Goal: Information Seeking & Learning: Check status

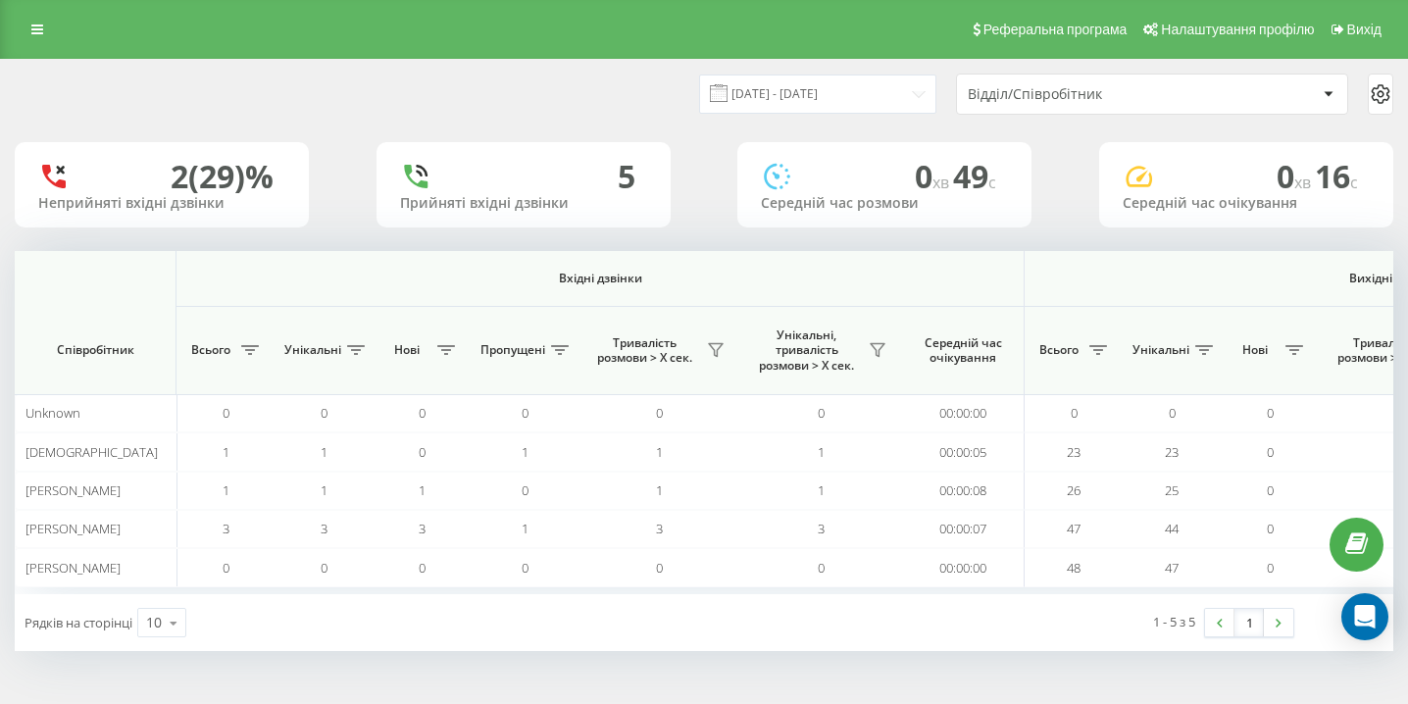
scroll to position [0, 1357]
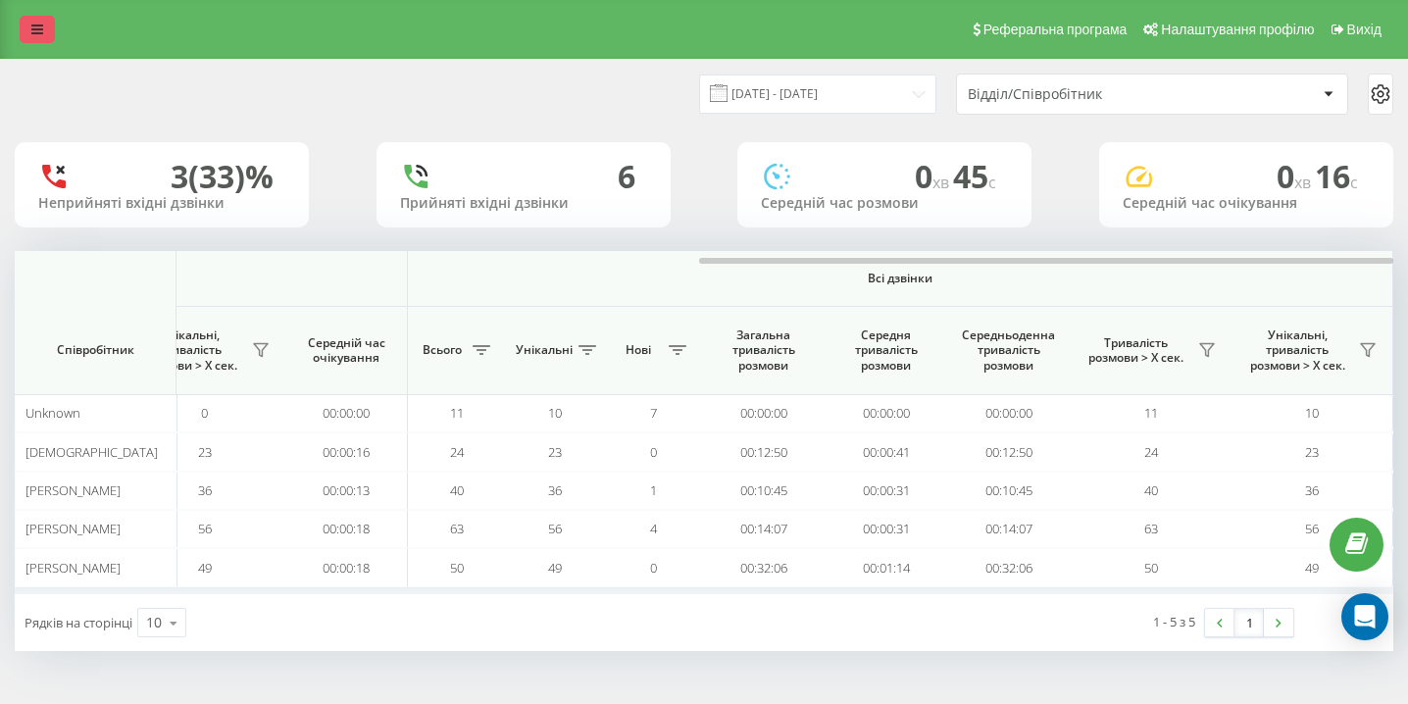
click at [32, 24] on icon at bounding box center [37, 30] width 12 height 14
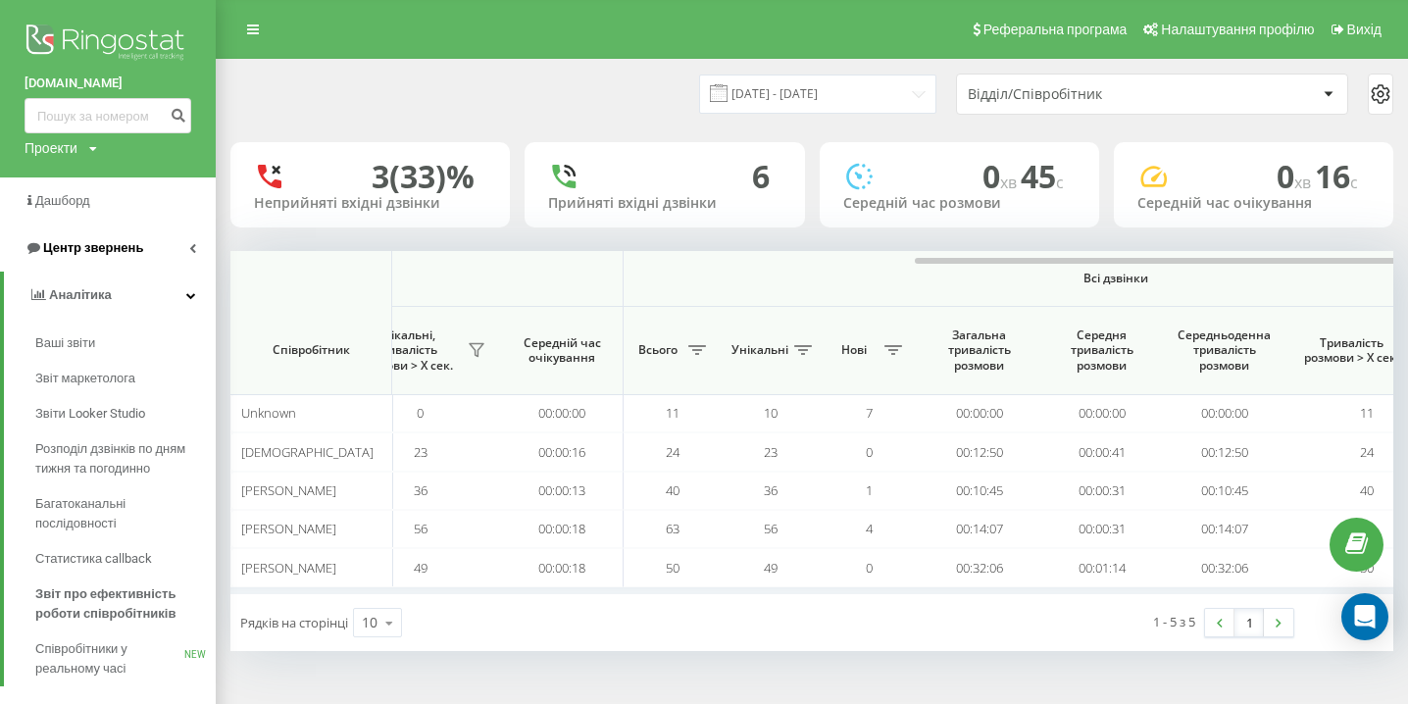
click at [138, 253] on span "Центр звернень" at bounding box center [93, 247] width 100 height 15
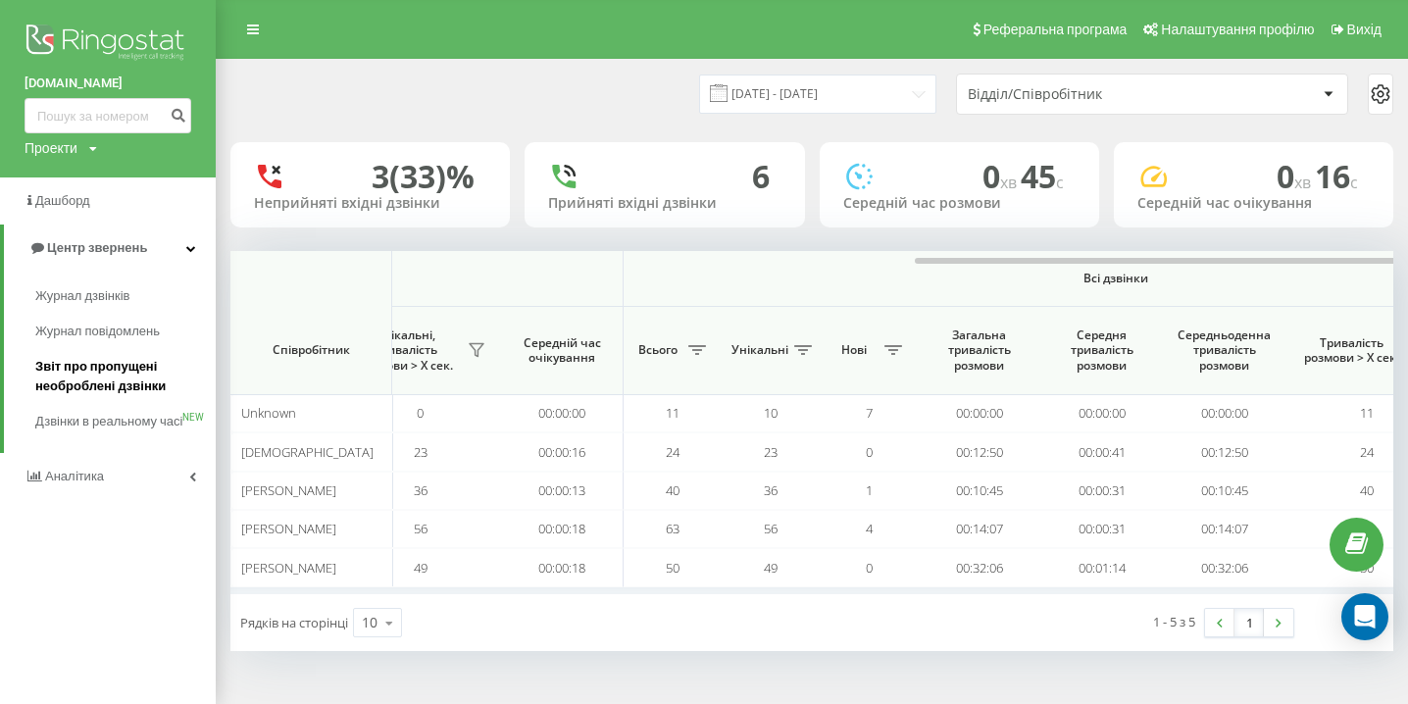
click at [105, 394] on span "Звіт про пропущені необроблені дзвінки" at bounding box center [120, 376] width 171 height 39
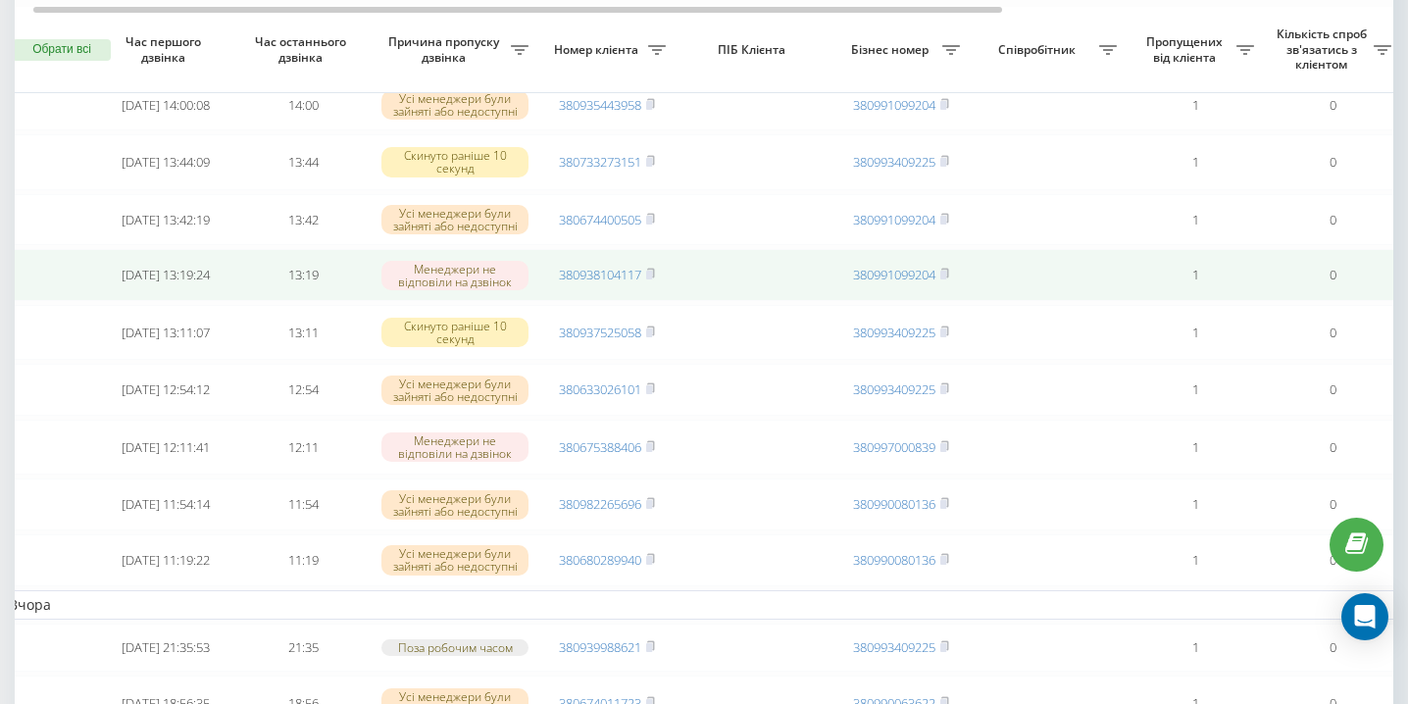
scroll to position [0, 20]
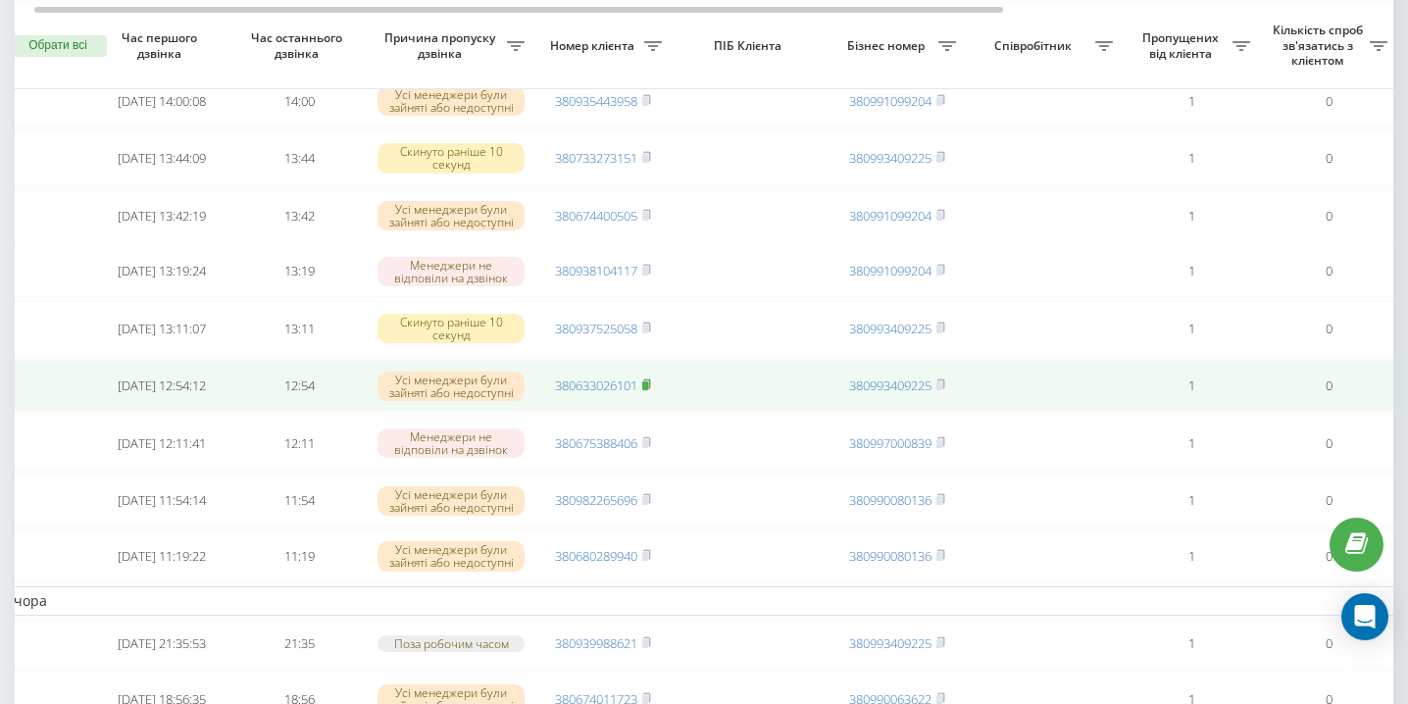
click at [651, 390] on icon at bounding box center [646, 385] width 9 height 12
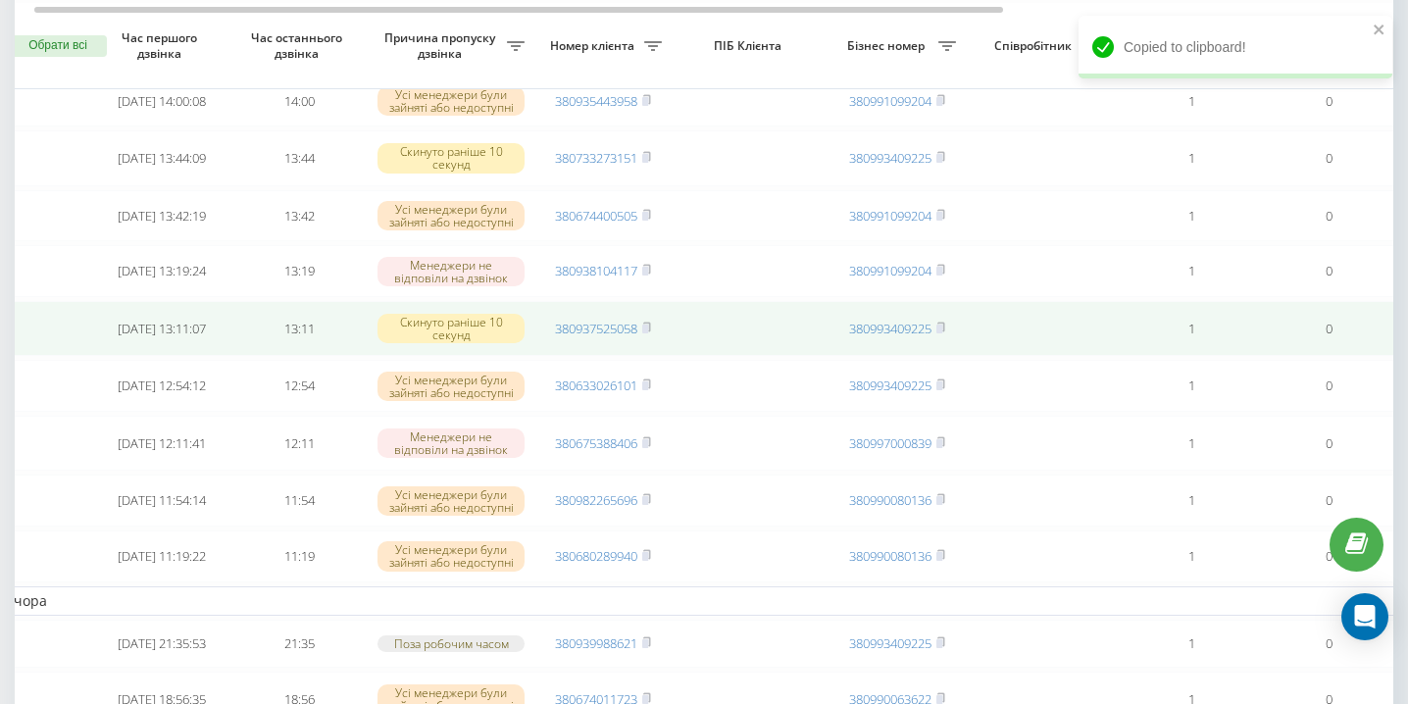
click at [655, 337] on td "380937525058" at bounding box center [602, 328] width 137 height 55
click at [648, 333] on rect at bounding box center [645, 329] width 6 height 9
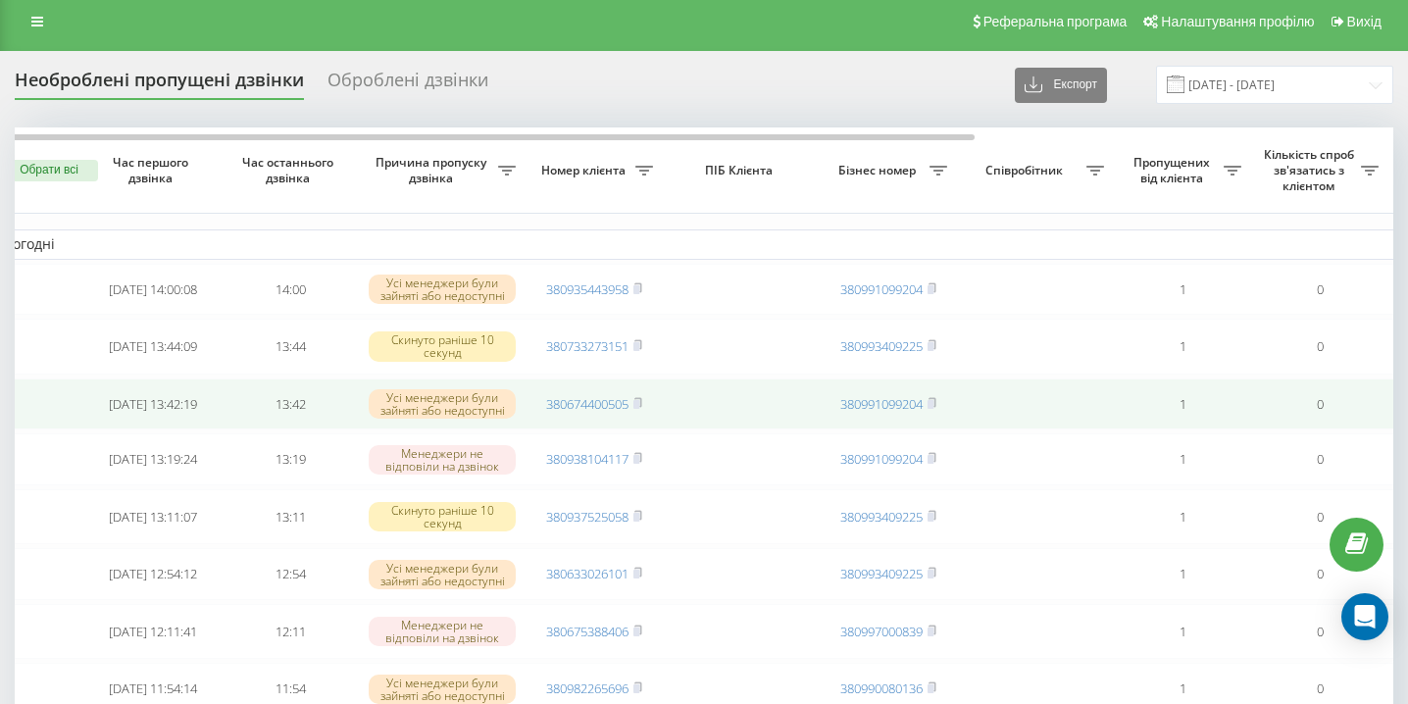
scroll to position [0, 0]
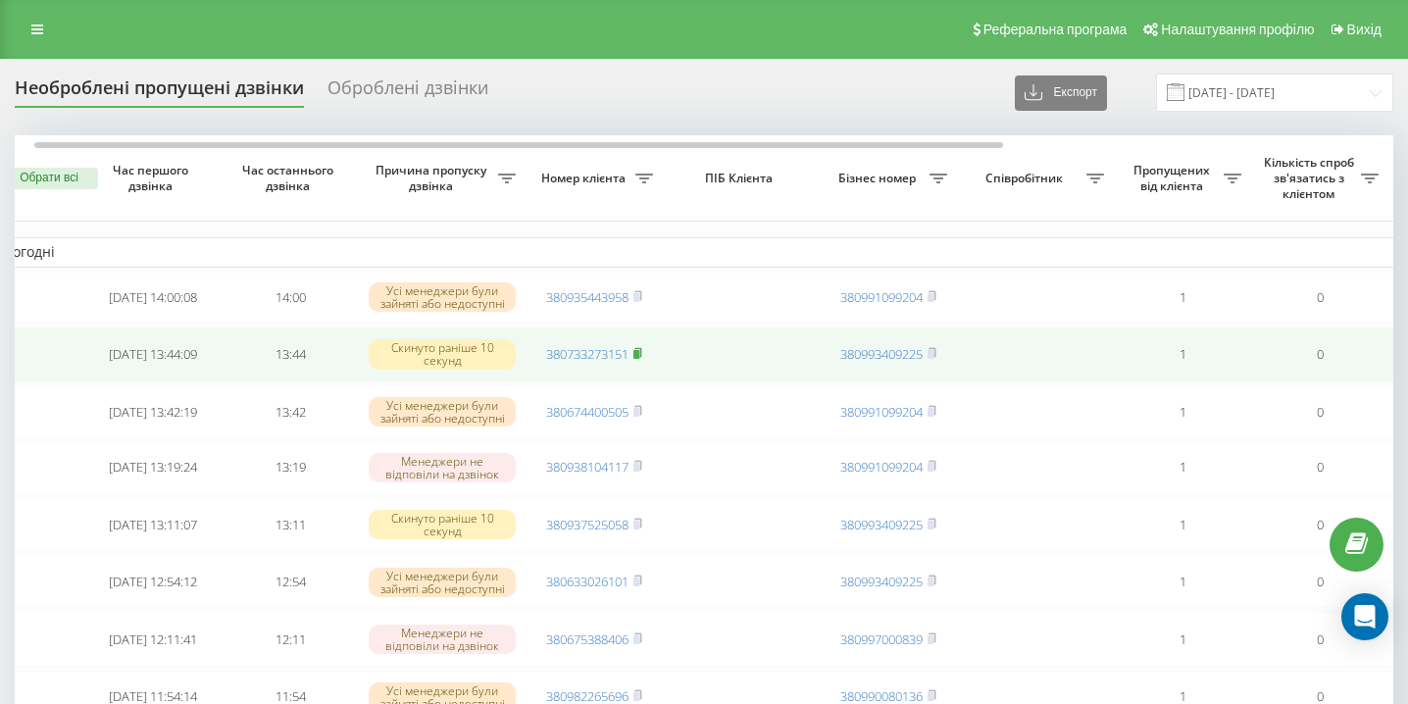
click at [638, 359] on rect at bounding box center [637, 354] width 6 height 9
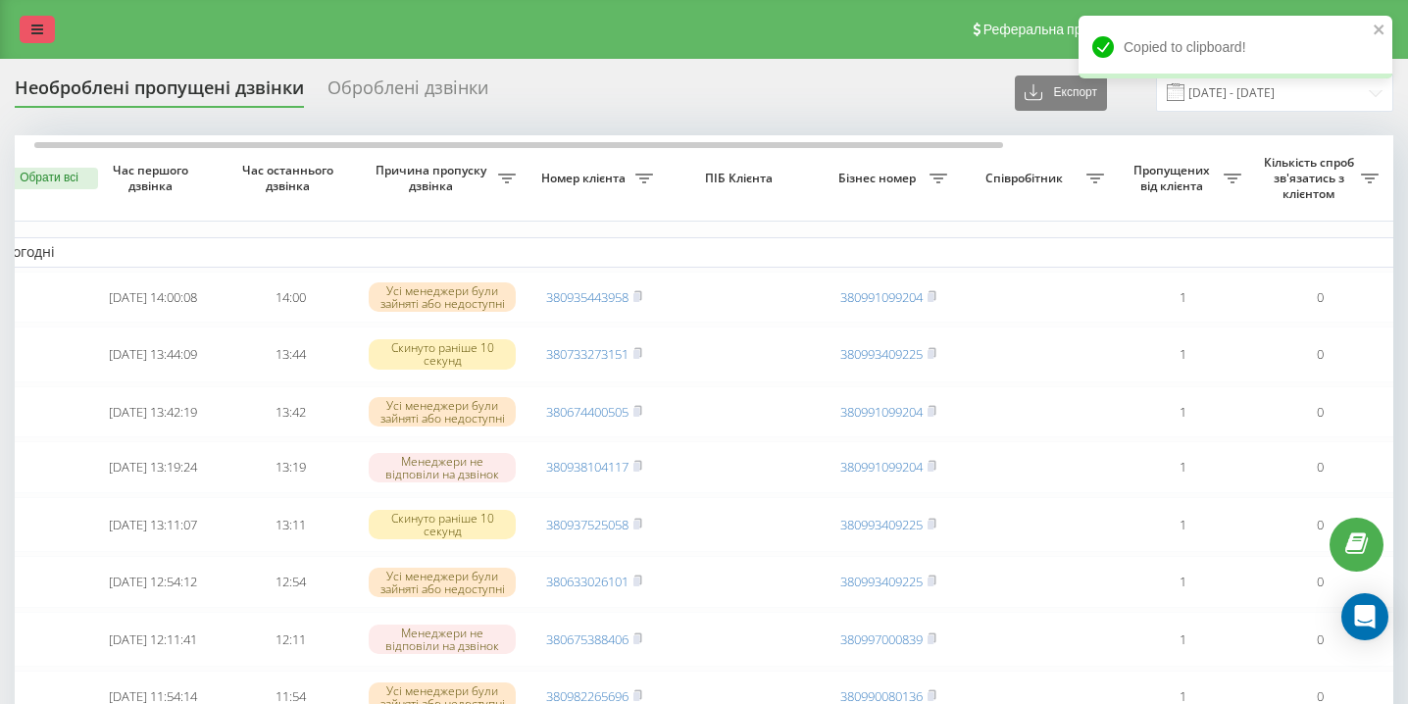
click at [43, 29] on link at bounding box center [37, 29] width 35 height 27
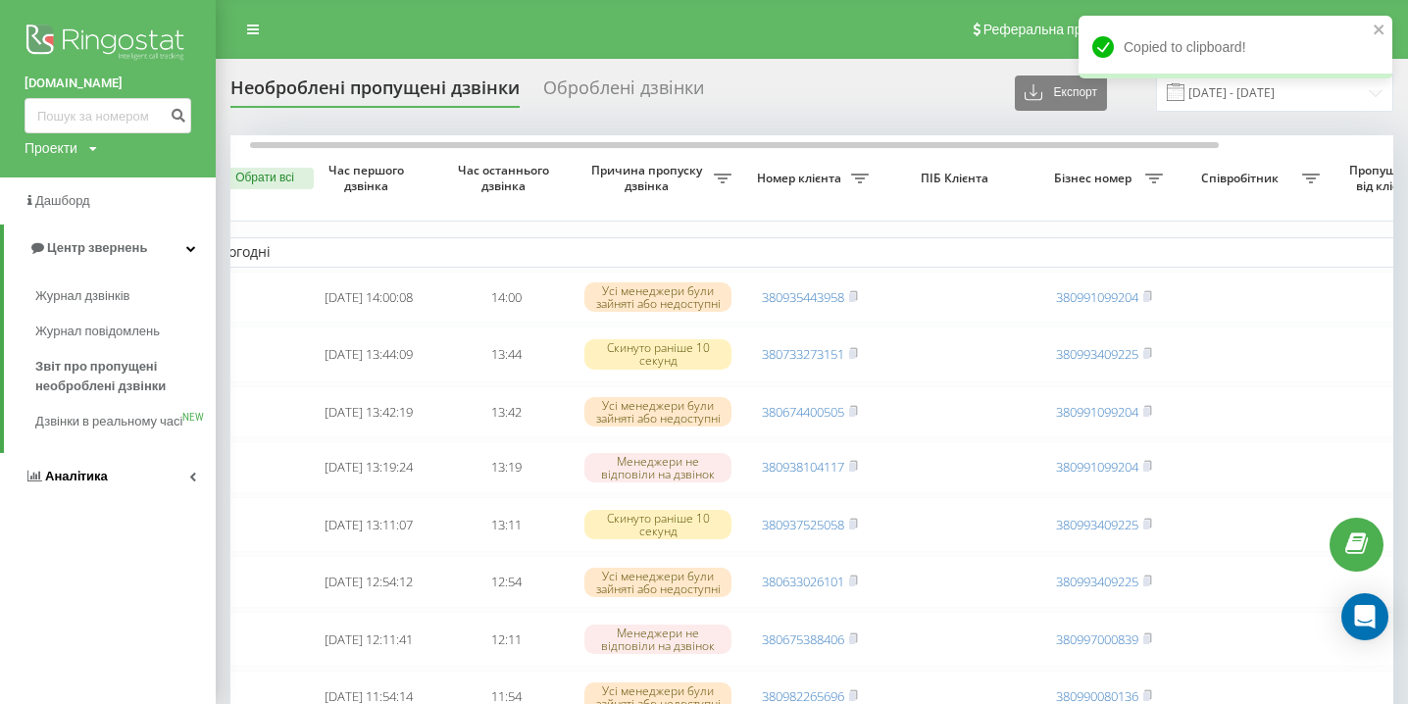
click at [98, 483] on span "Аналiтика" at bounding box center [76, 476] width 63 height 15
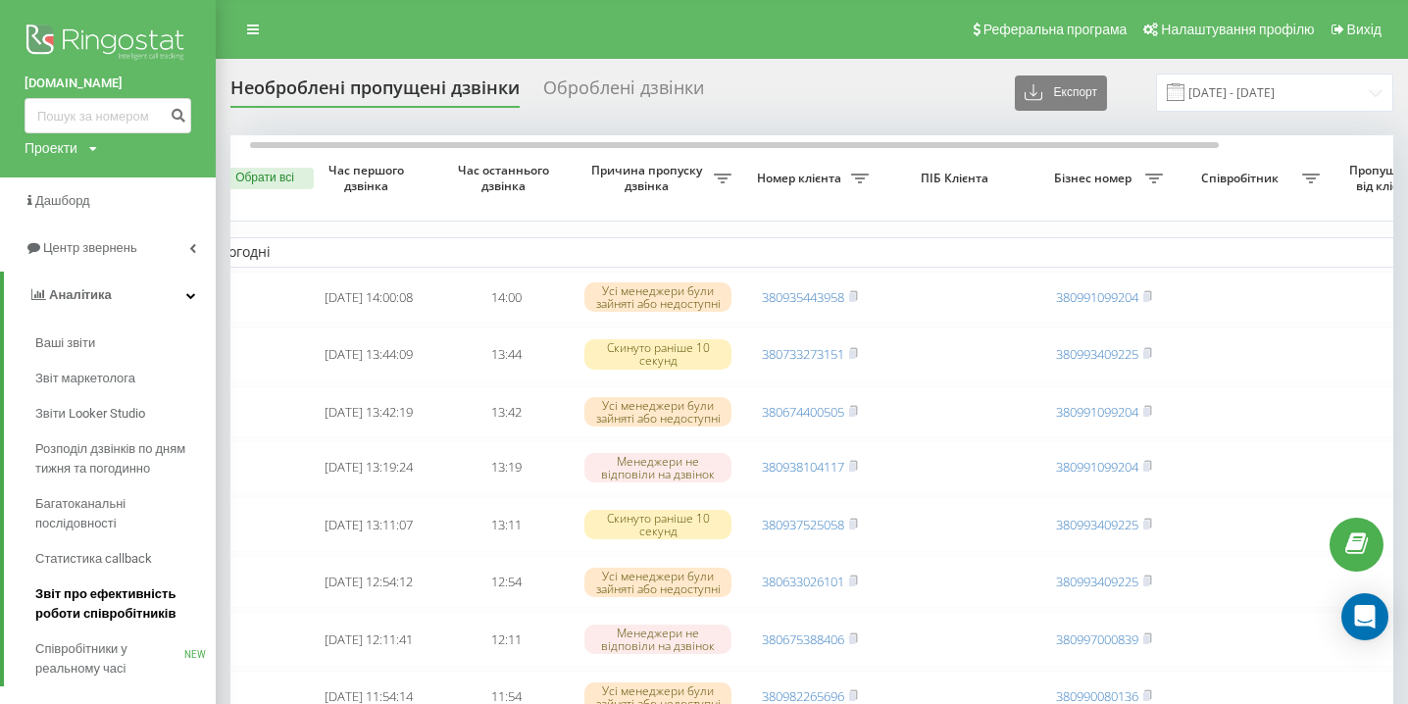
click at [117, 626] on link "Звіт про ефективність роботи співробітників" at bounding box center [125, 604] width 180 height 55
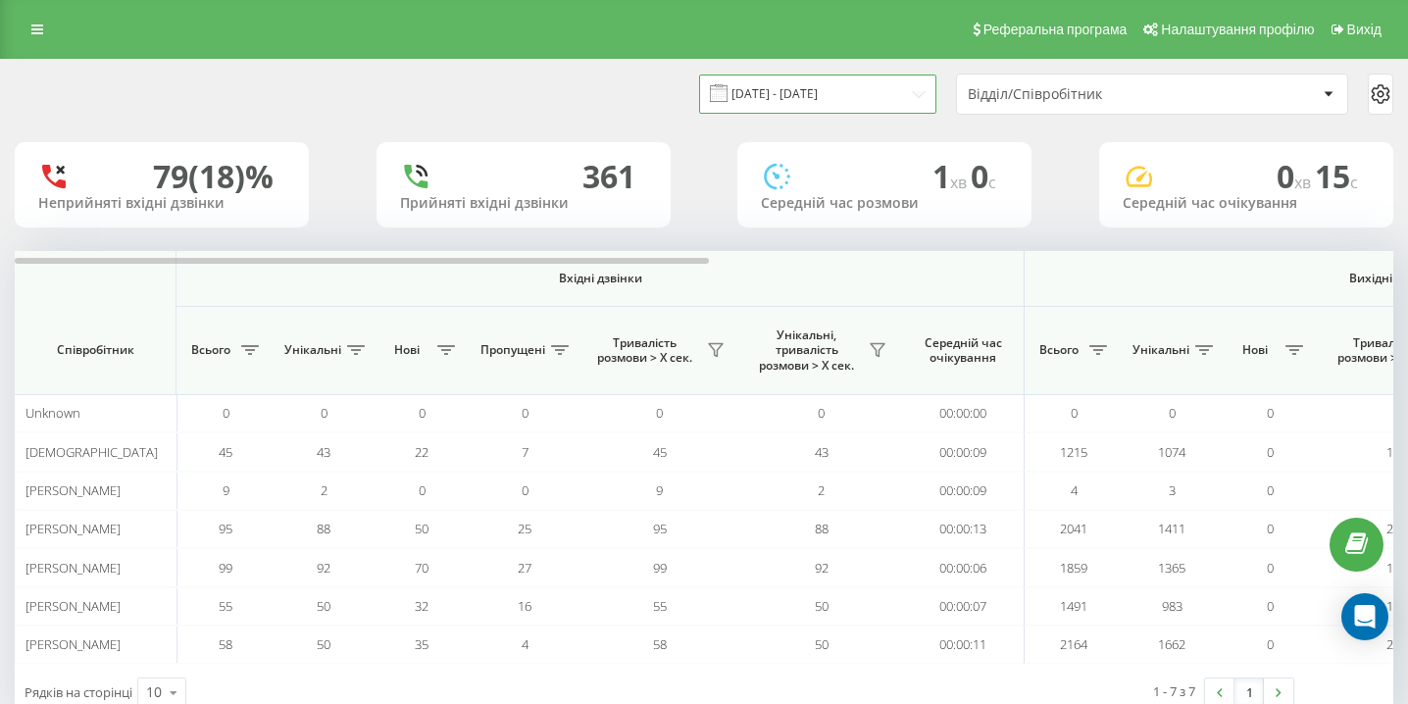
click at [824, 100] on input "20.07.2025 - 20.08.2025" at bounding box center [817, 94] width 237 height 38
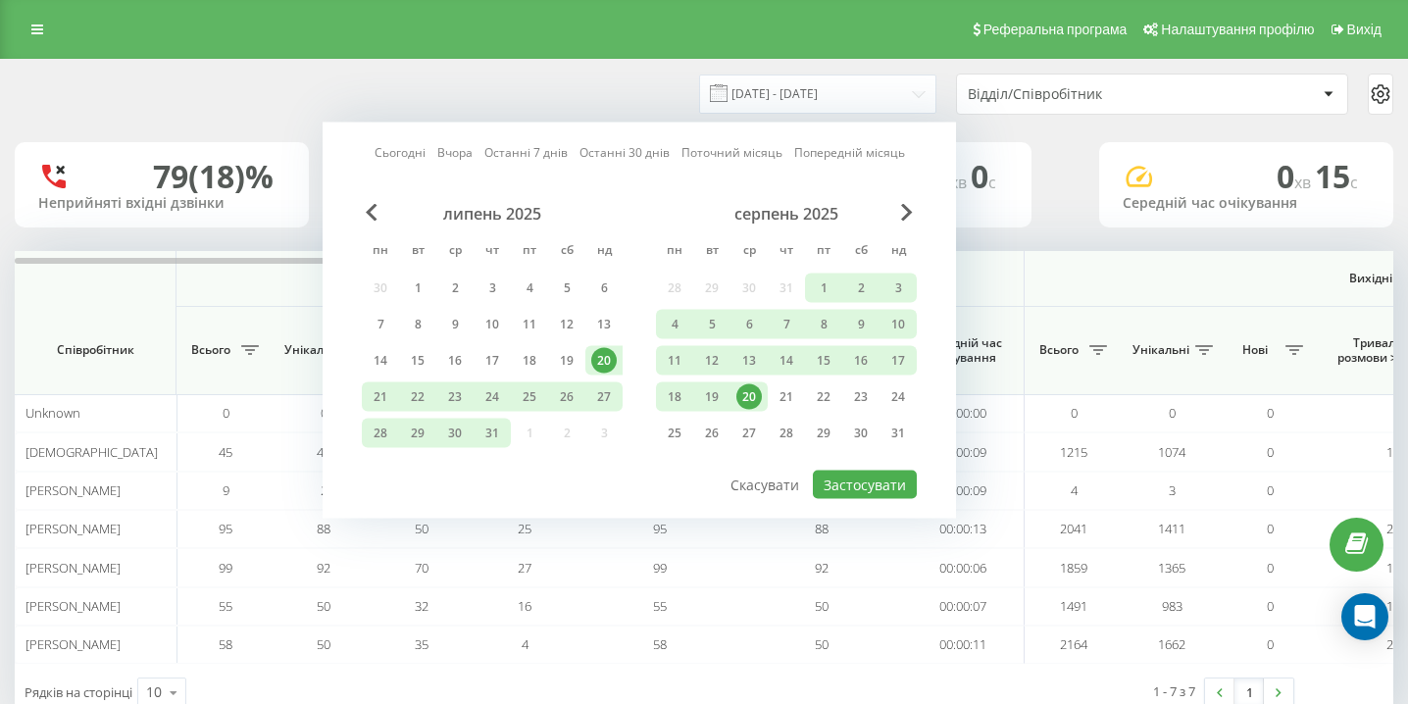
click at [750, 401] on div "20" at bounding box center [748, 396] width 25 height 25
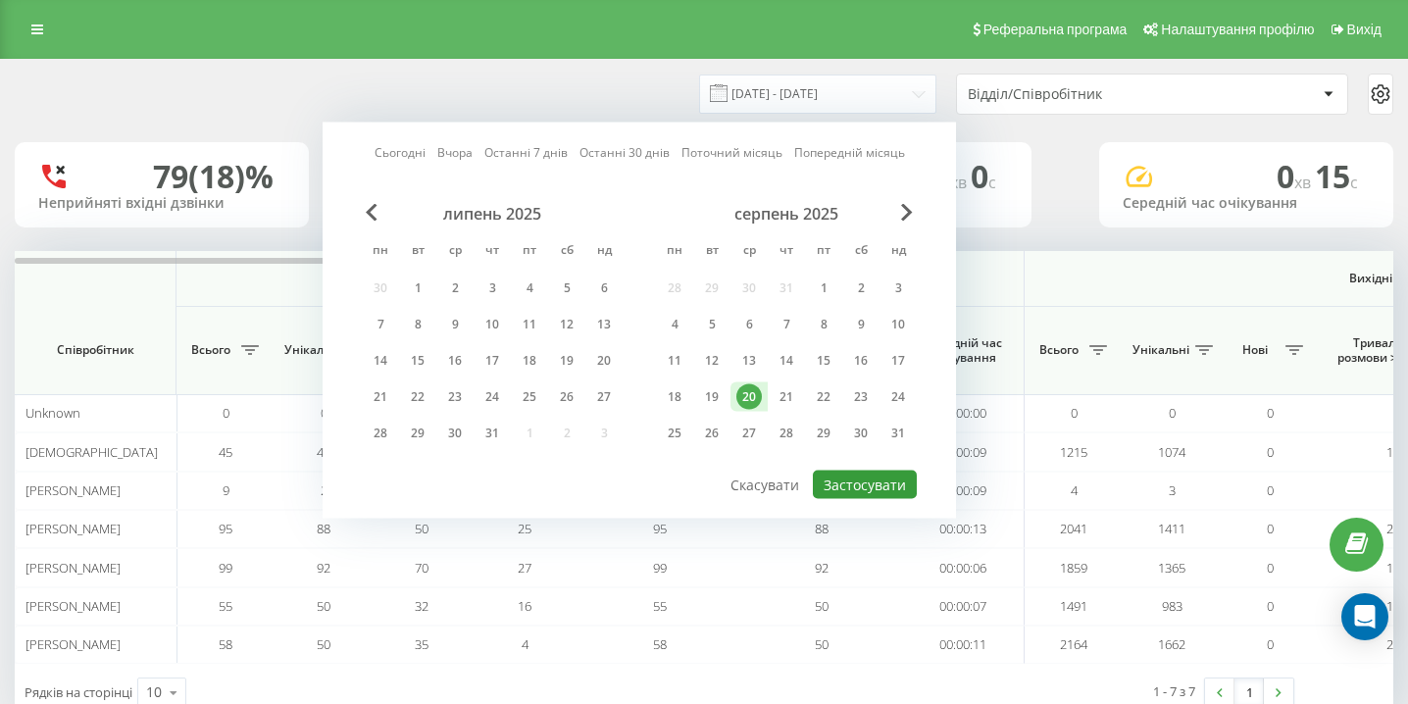
click at [832, 483] on button "Застосувати" at bounding box center [865, 485] width 104 height 28
type input "[DATE] - [DATE]"
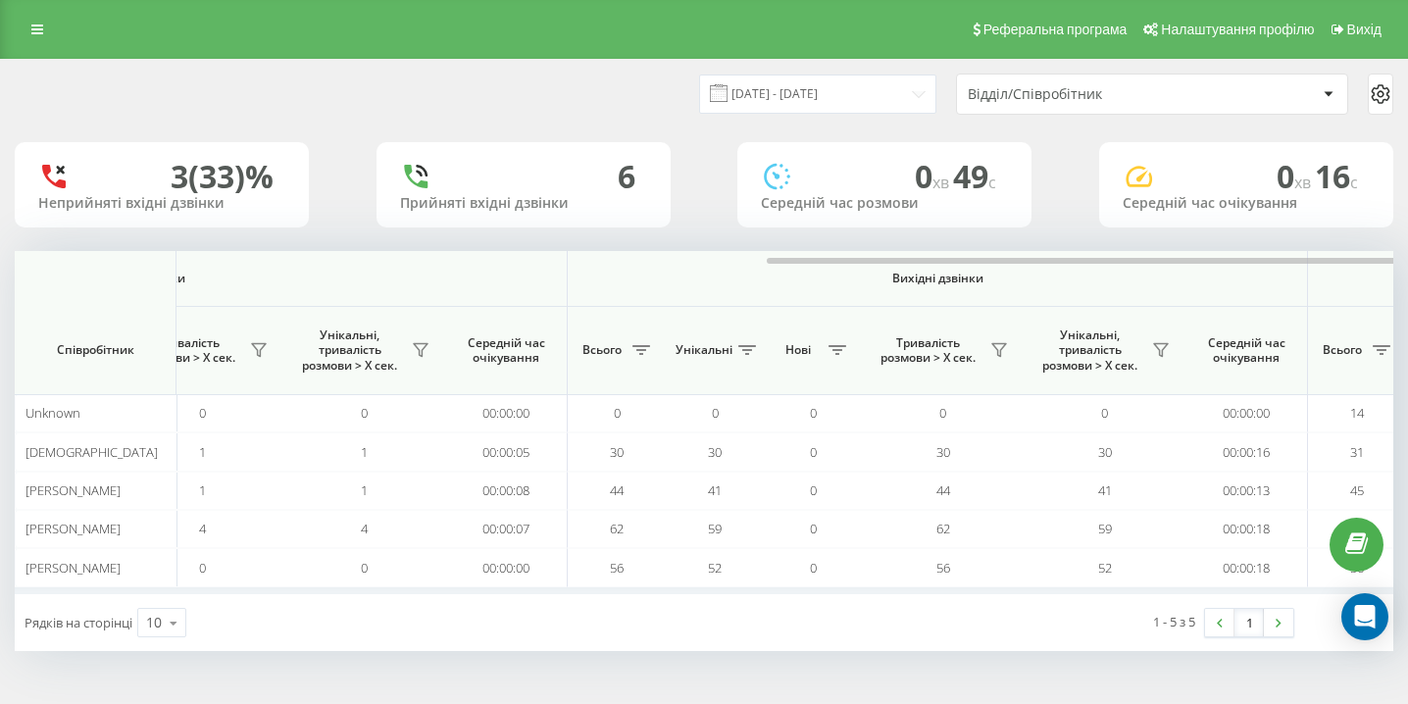
scroll to position [0, 1357]
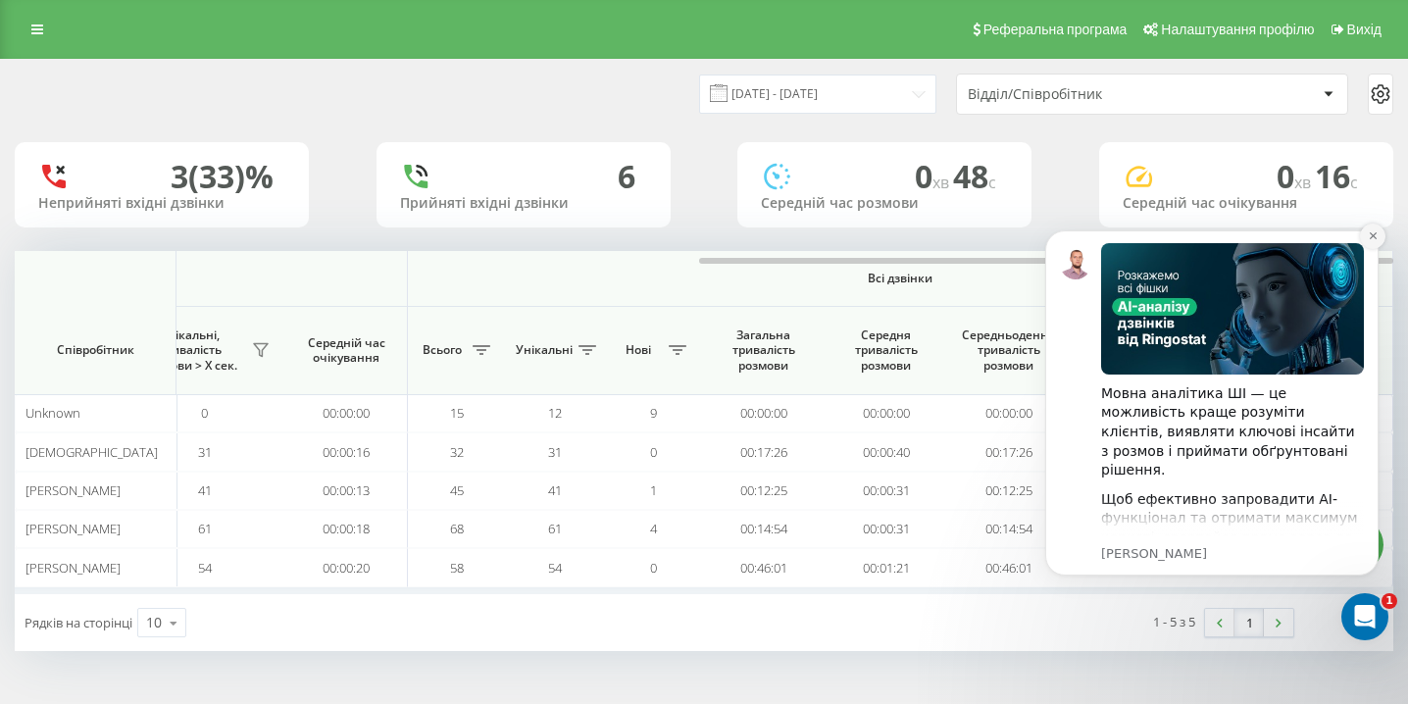
click at [1375, 237] on icon "Dismiss notification" at bounding box center [1373, 235] width 11 height 11
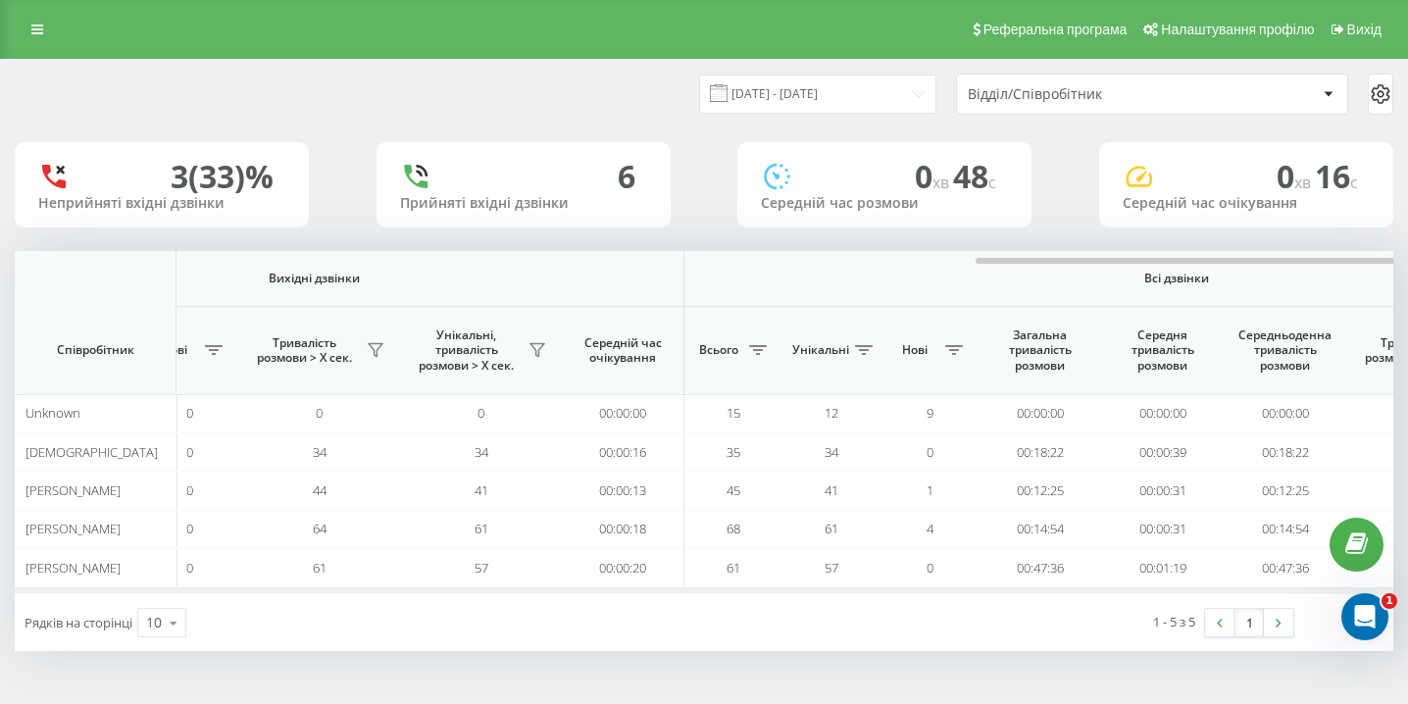
scroll to position [0, 1357]
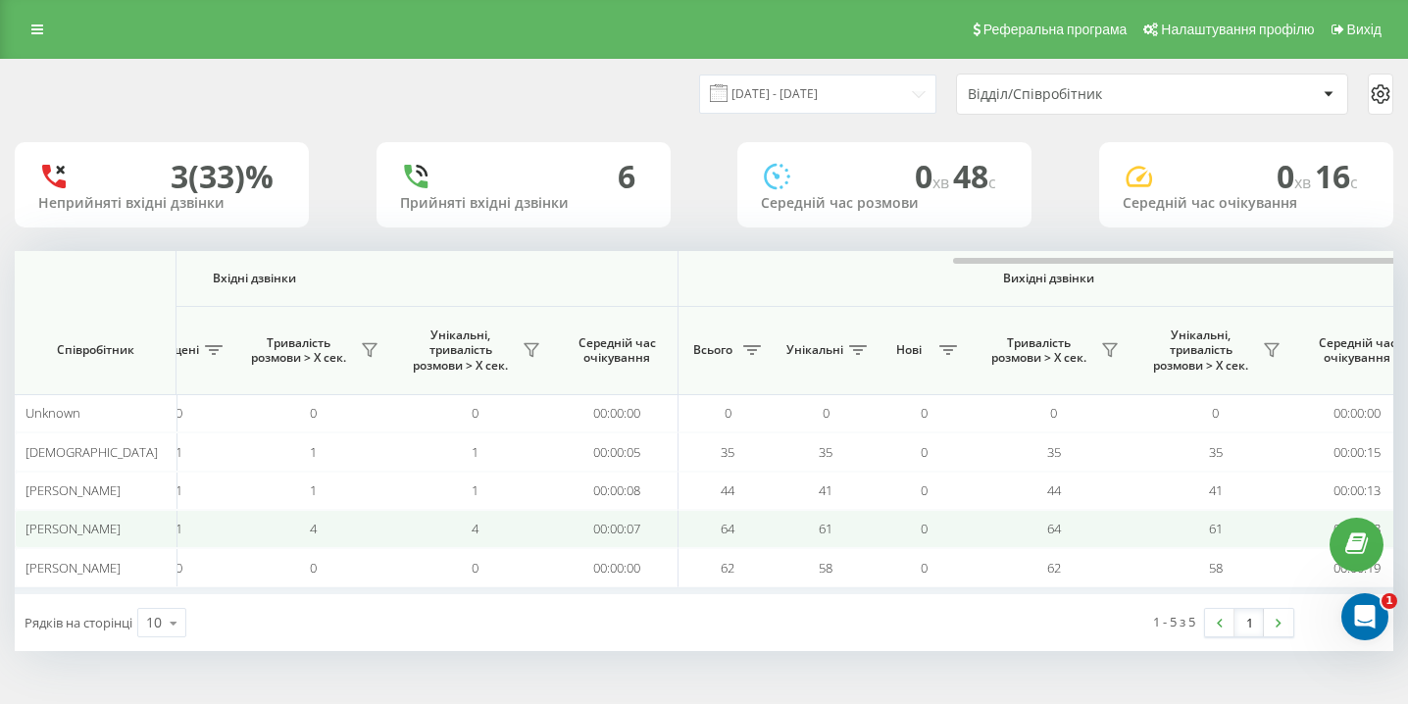
scroll to position [0, 1357]
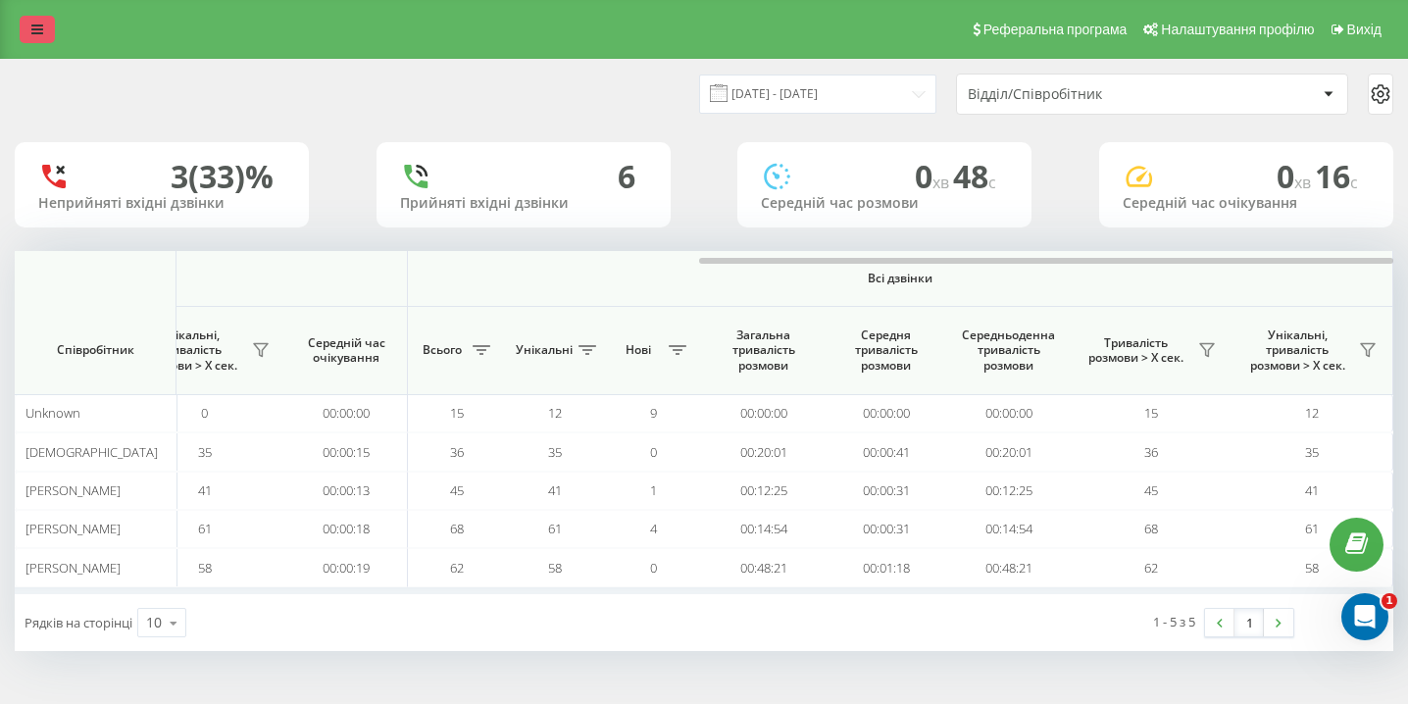
click at [27, 24] on link at bounding box center [37, 29] width 35 height 27
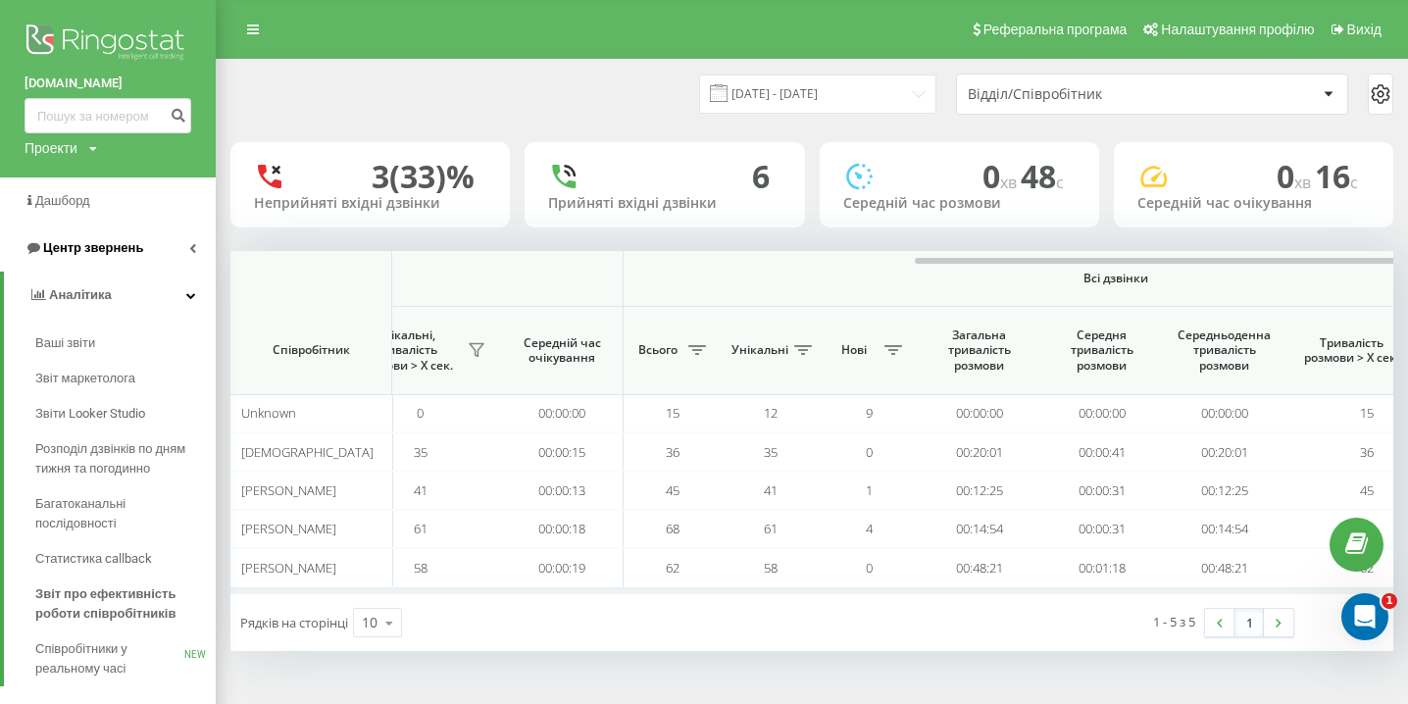
click at [152, 250] on link "Центр звернень" at bounding box center [108, 248] width 216 height 47
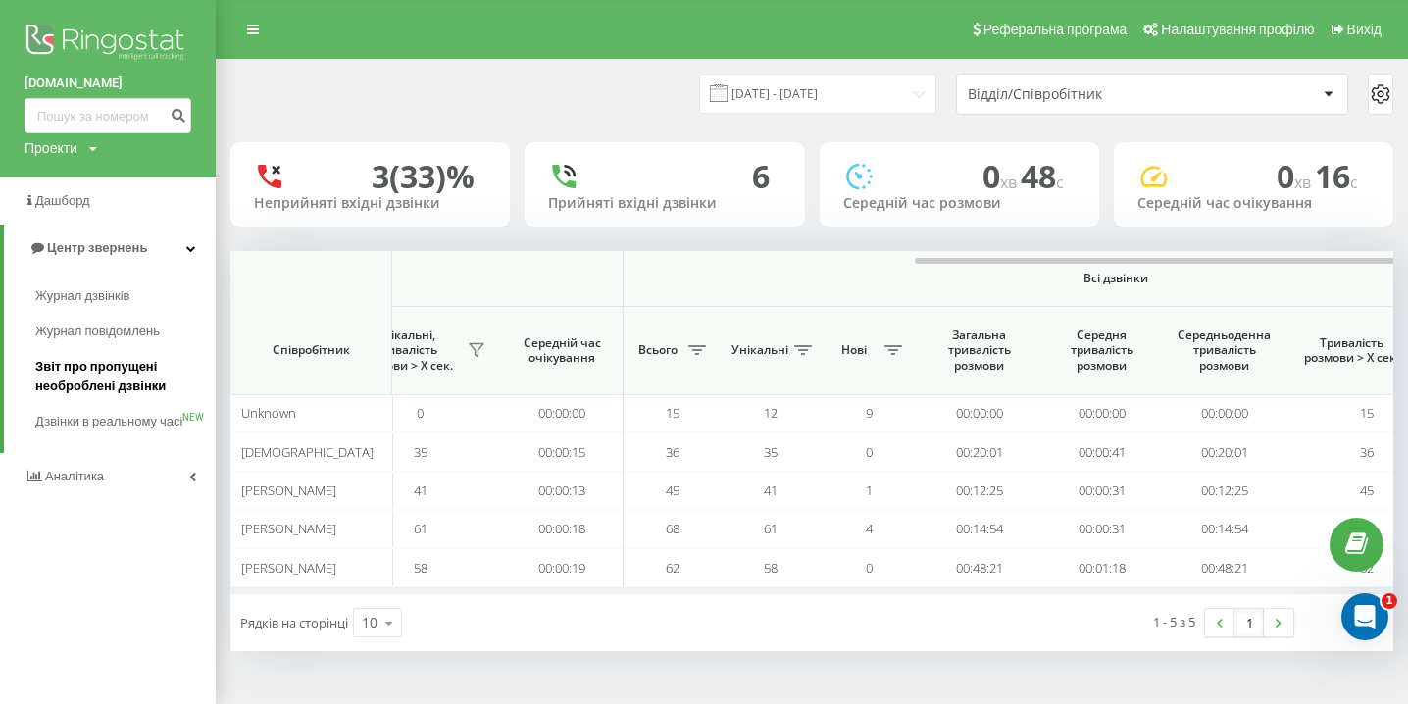
click at [115, 386] on span "Звіт про пропущені необроблені дзвінки" at bounding box center [120, 376] width 171 height 39
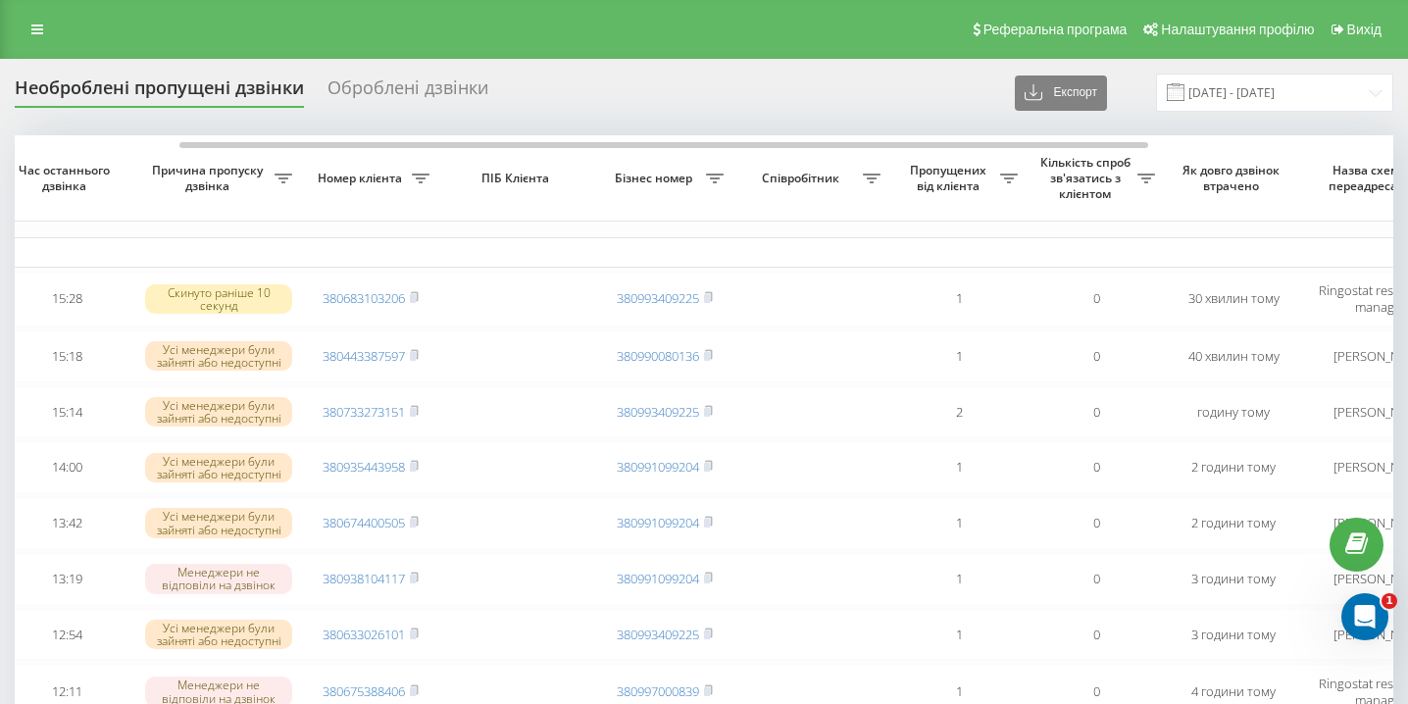
scroll to position [0, 227]
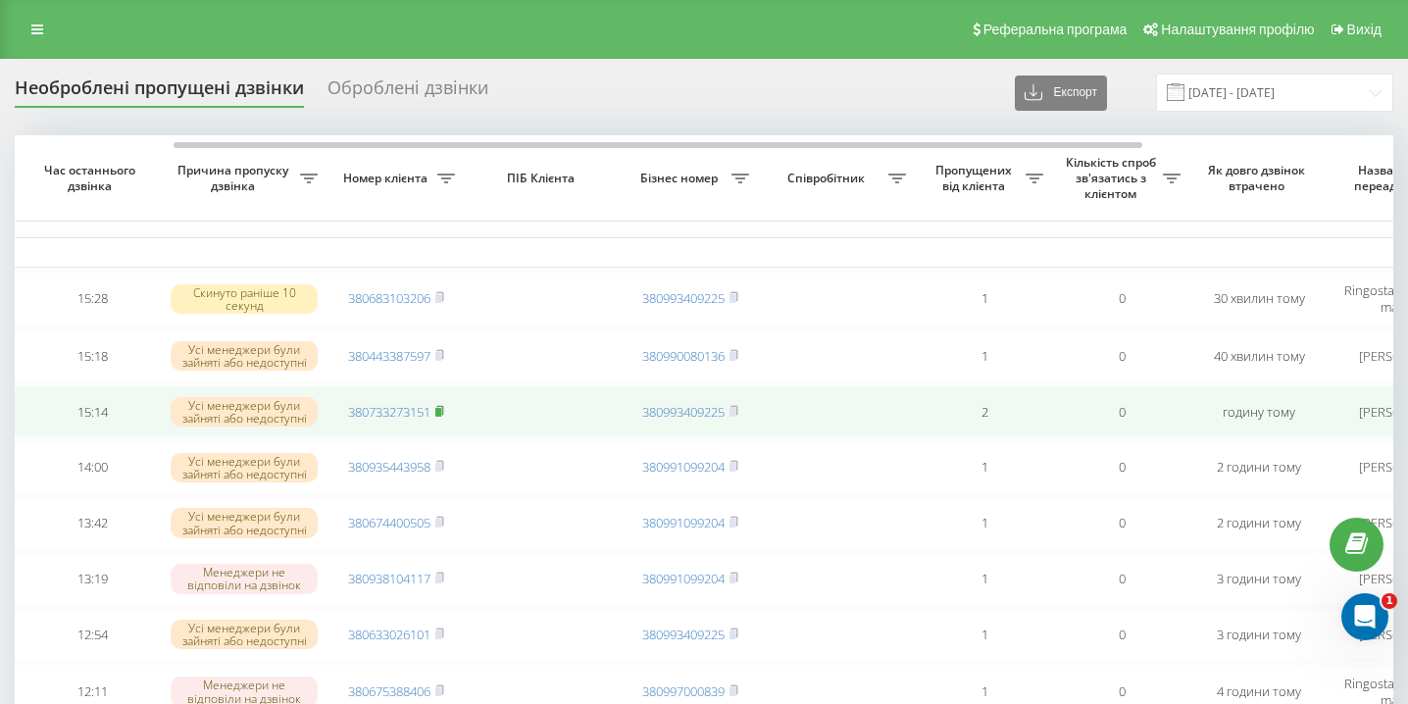
click at [444, 413] on icon at bounding box center [439, 411] width 9 height 12
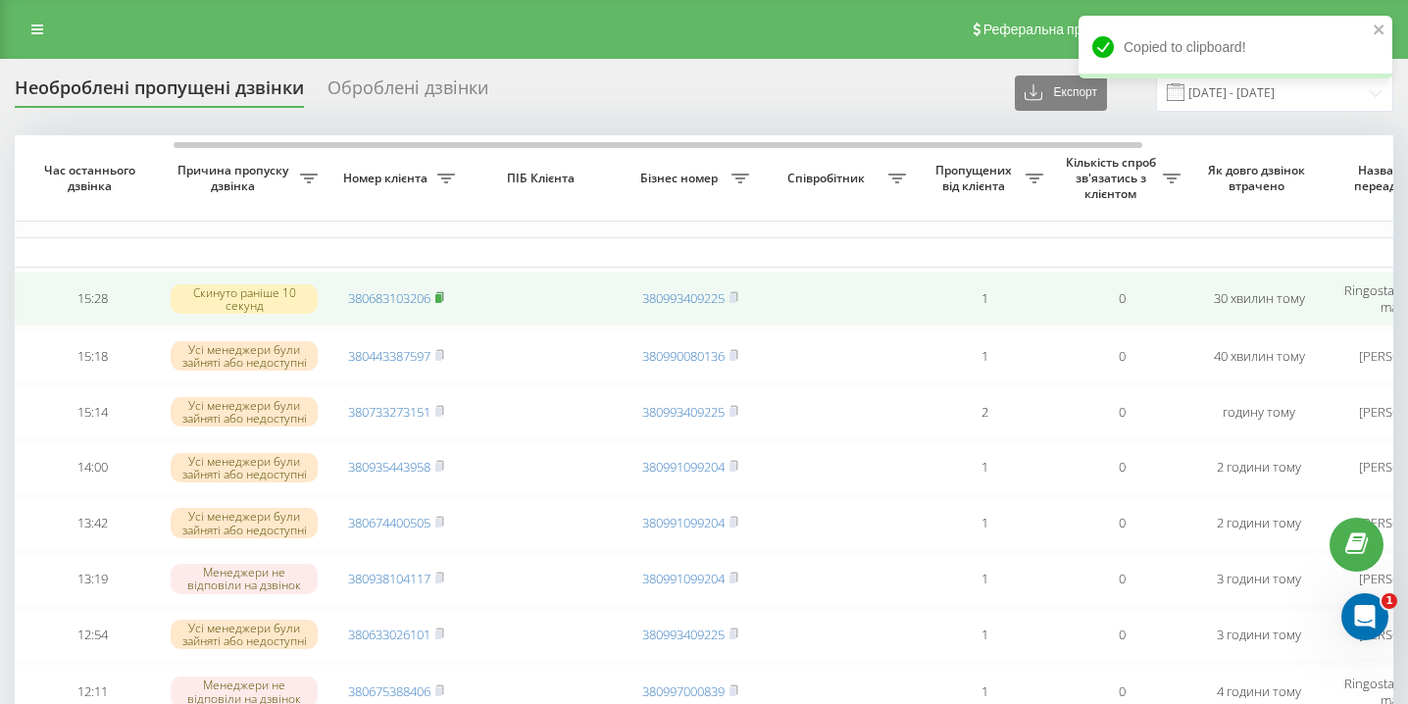
click at [441, 294] on rect at bounding box center [438, 298] width 6 height 9
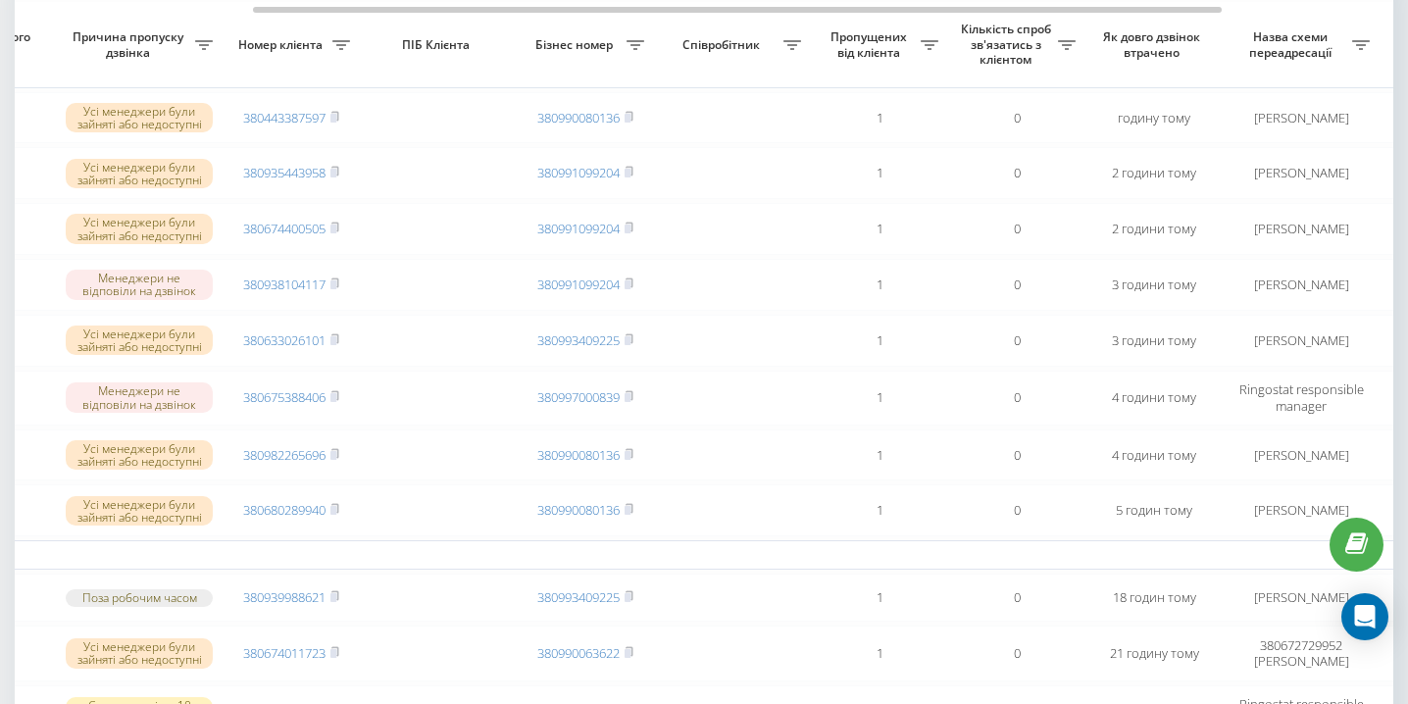
scroll to position [0, 332]
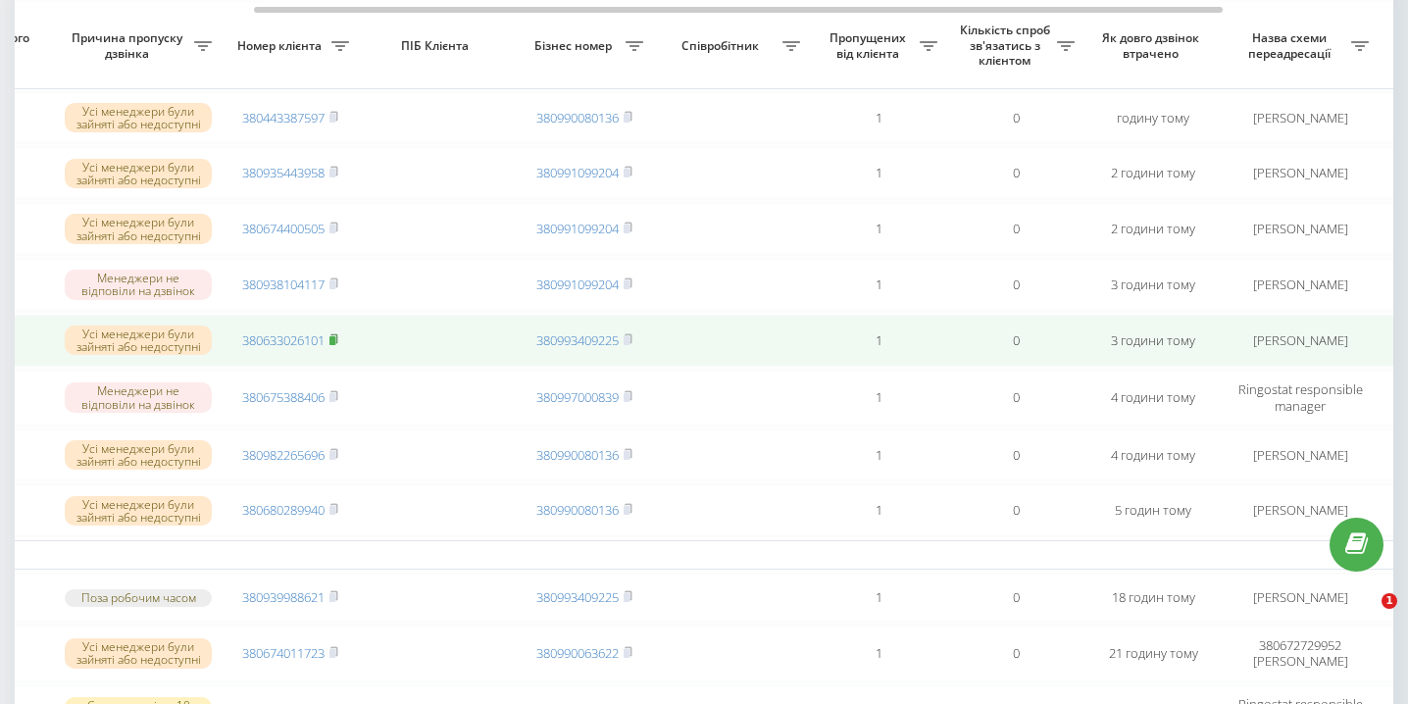
click at [334, 345] on rect at bounding box center [332, 340] width 6 height 9
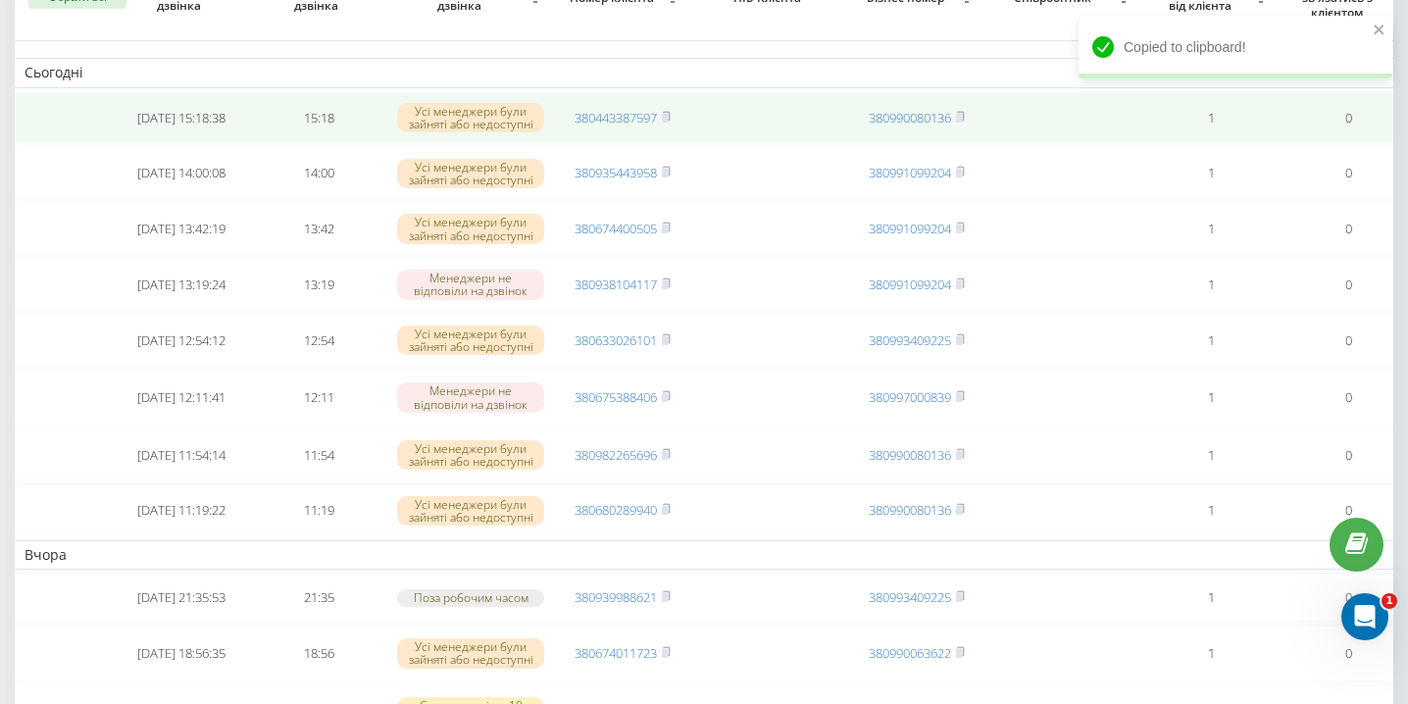
scroll to position [0, 0]
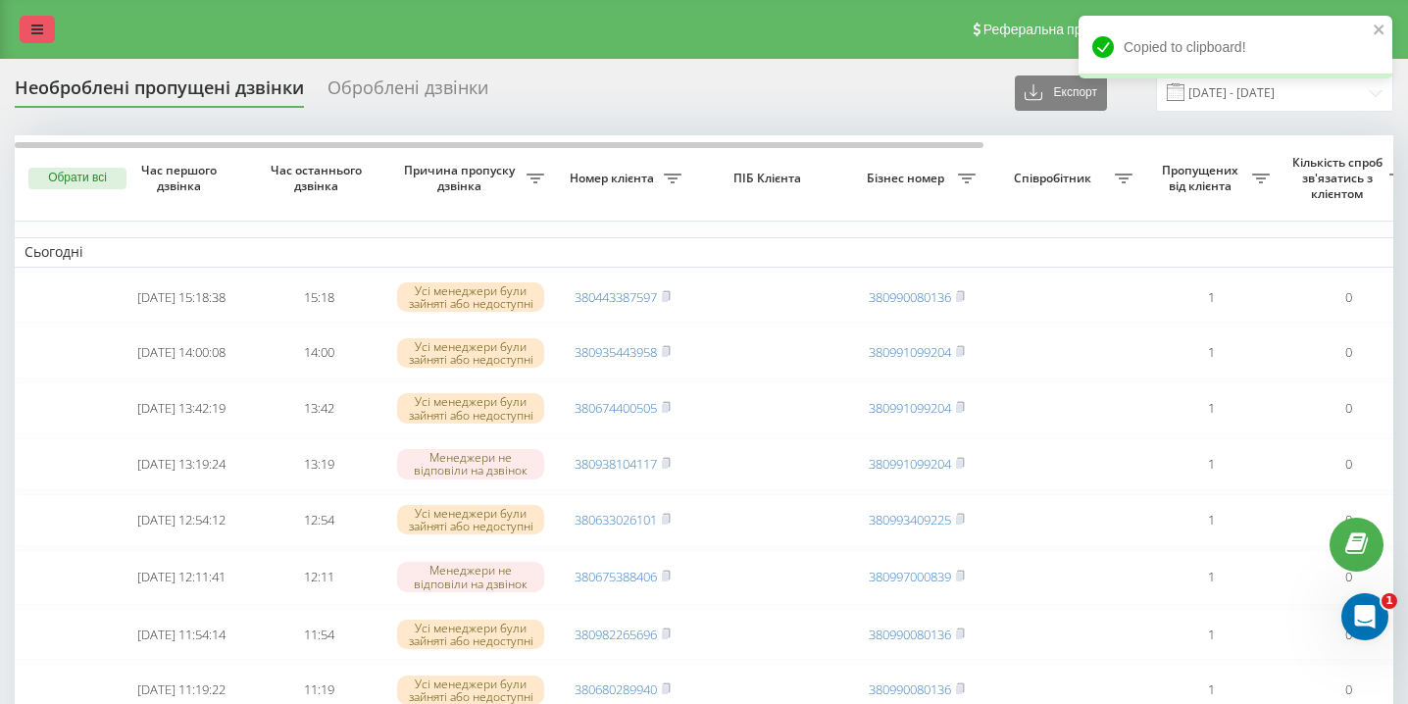
click at [35, 27] on icon at bounding box center [37, 30] width 12 height 14
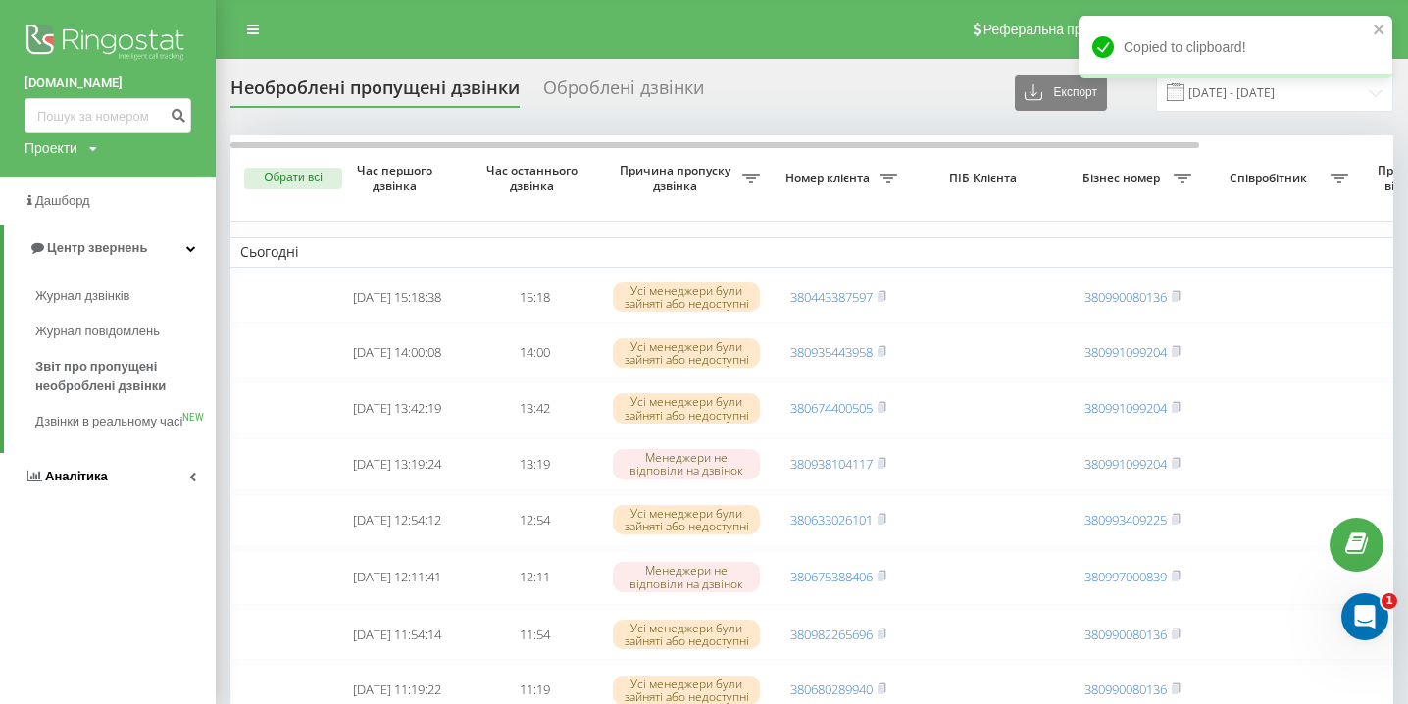
click at [90, 500] on link "Аналiтика" at bounding box center [108, 476] width 216 height 47
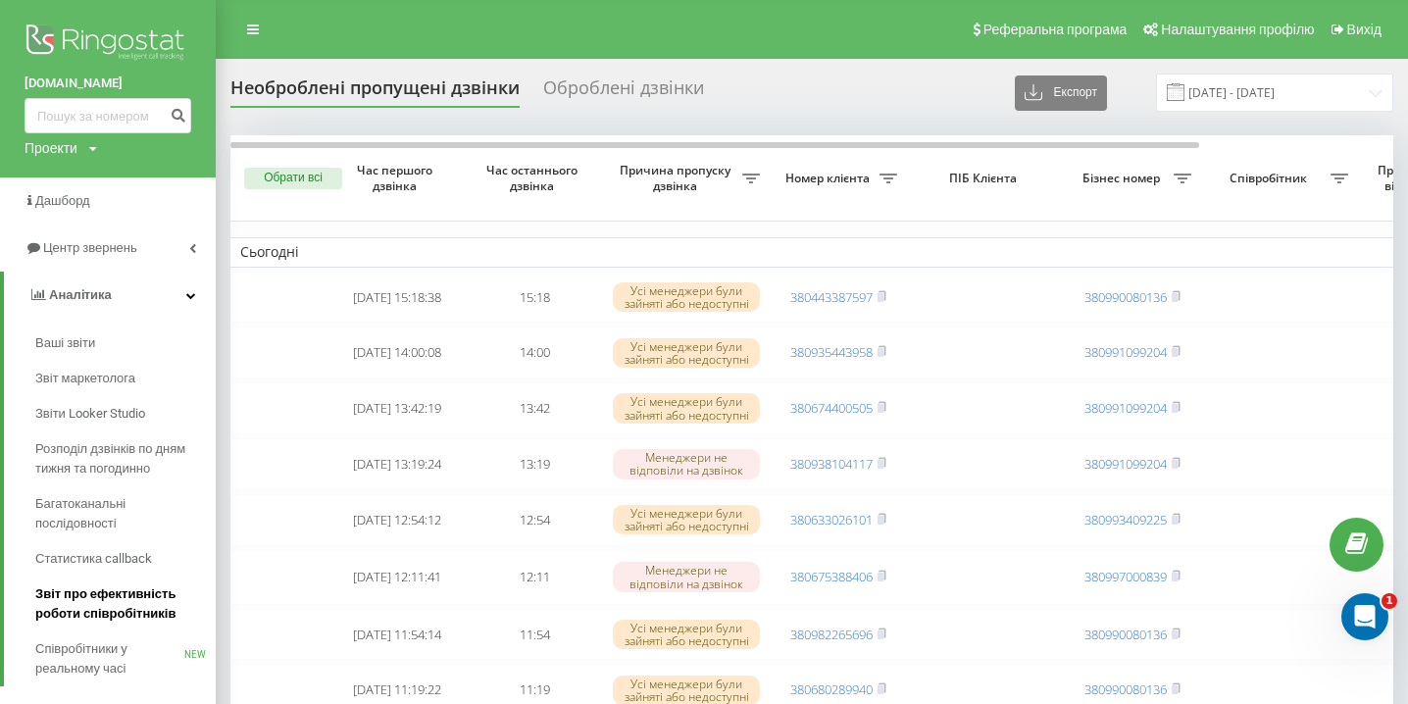
click at [119, 624] on span "Звіт про ефективність роботи співробітників" at bounding box center [120, 603] width 171 height 39
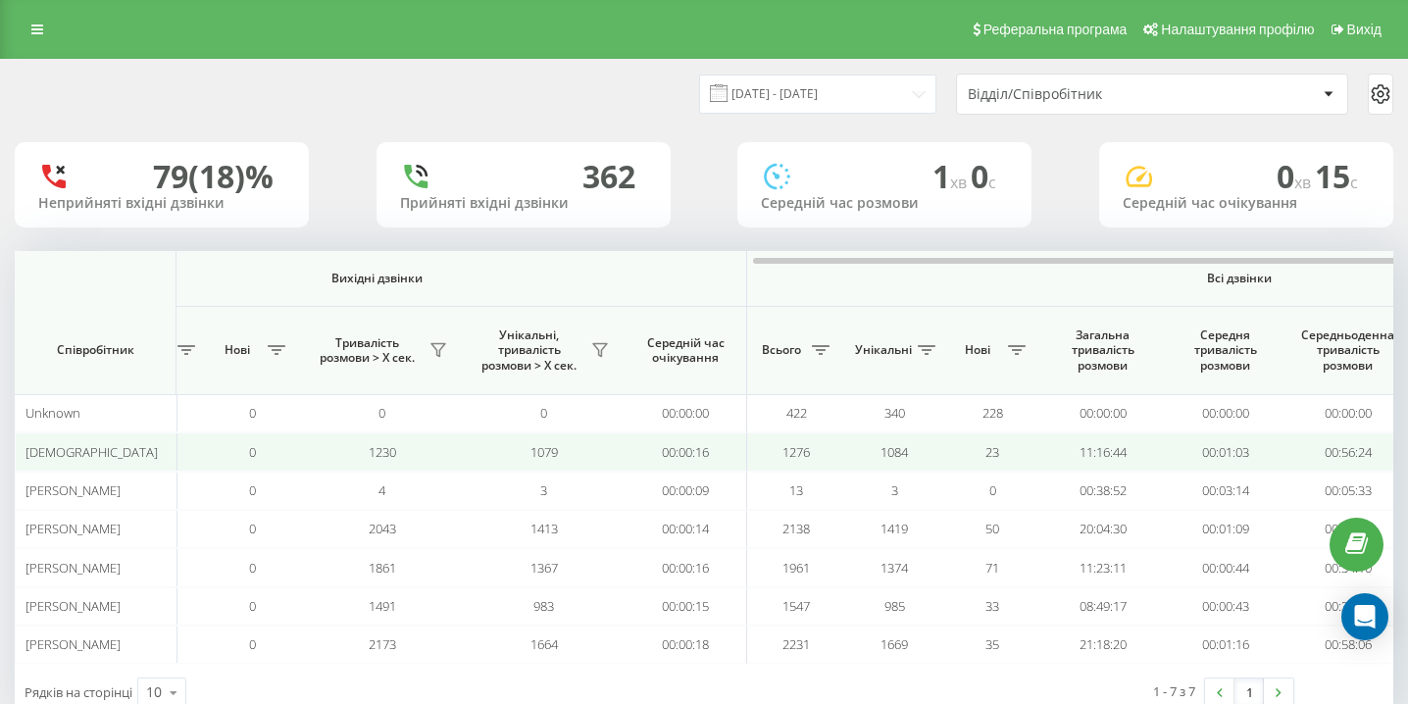
scroll to position [0, 1357]
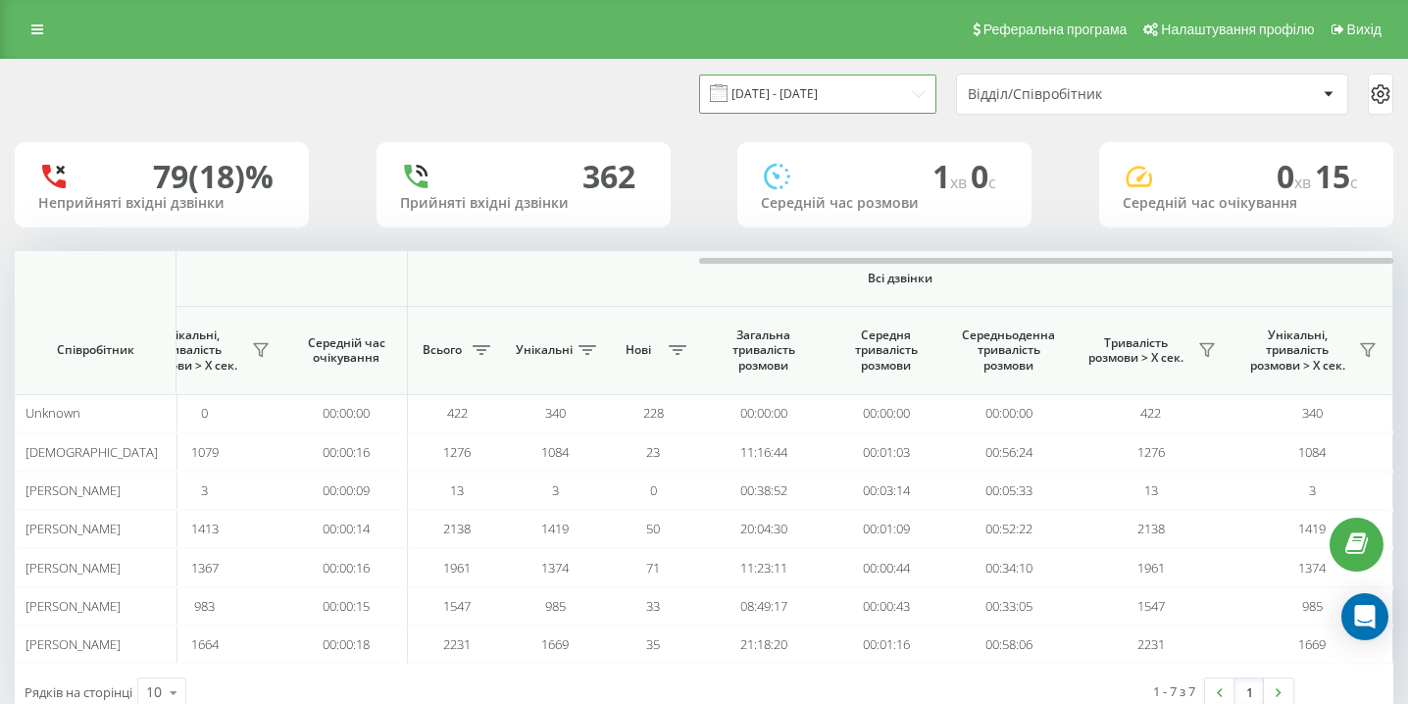
click at [824, 87] on input "20.07.2025 - 20.08.2025" at bounding box center [817, 94] width 237 height 38
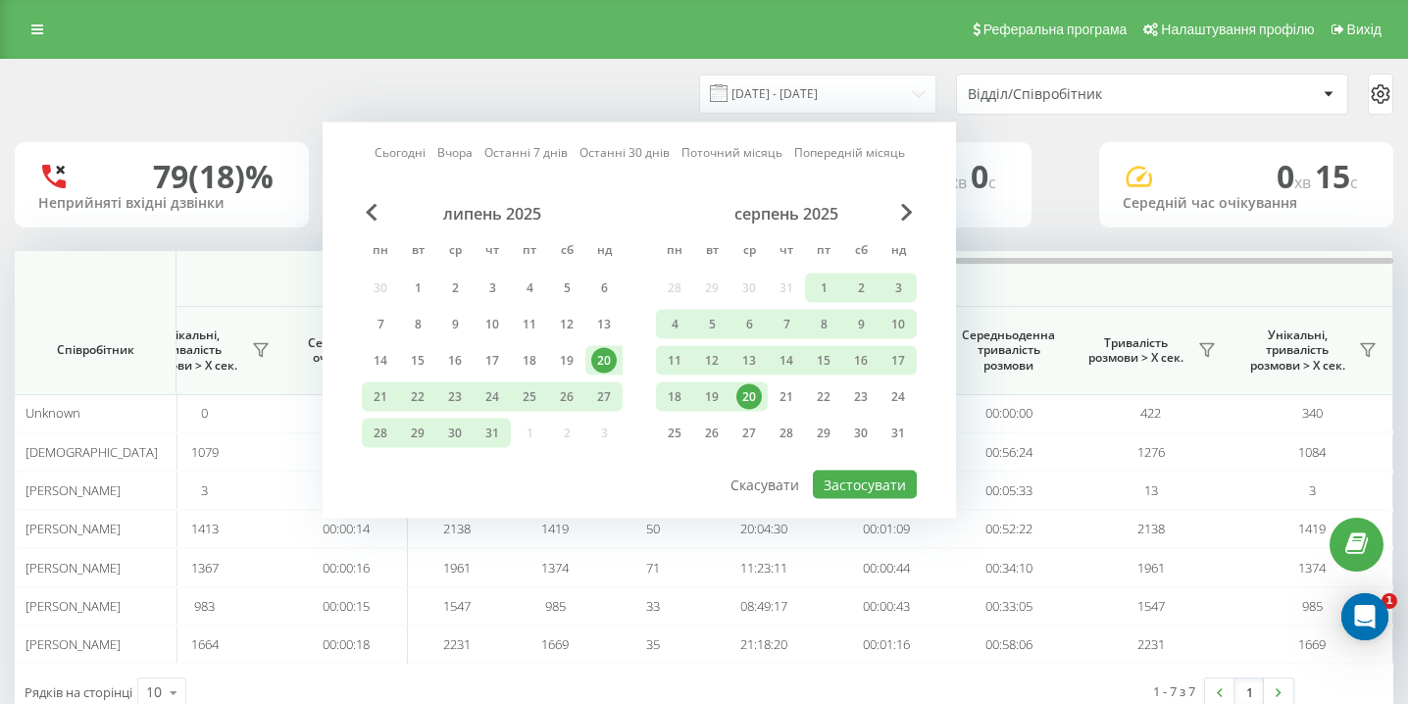
scroll to position [0, 0]
click at [742, 398] on div "20" at bounding box center [748, 396] width 25 height 25
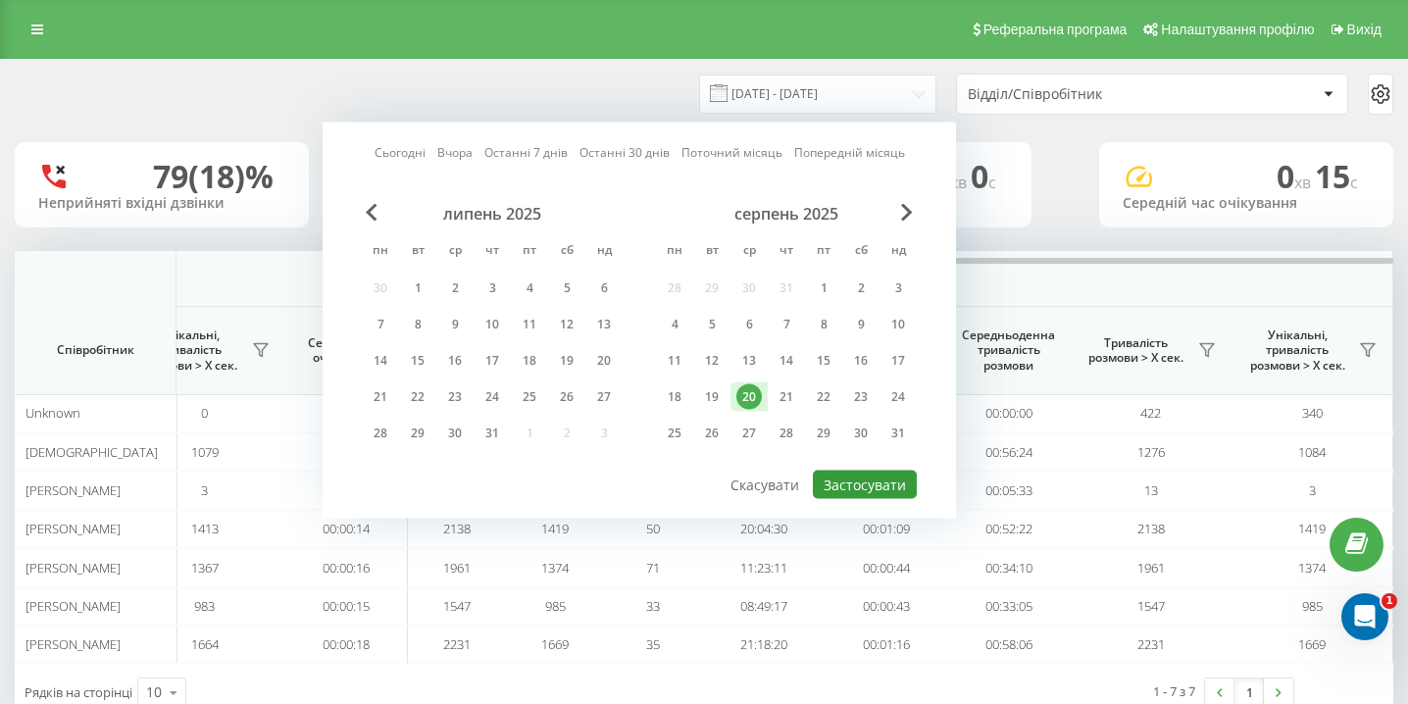
click at [845, 486] on button "Застосувати" at bounding box center [865, 485] width 104 height 28
type input "[DATE] - [DATE]"
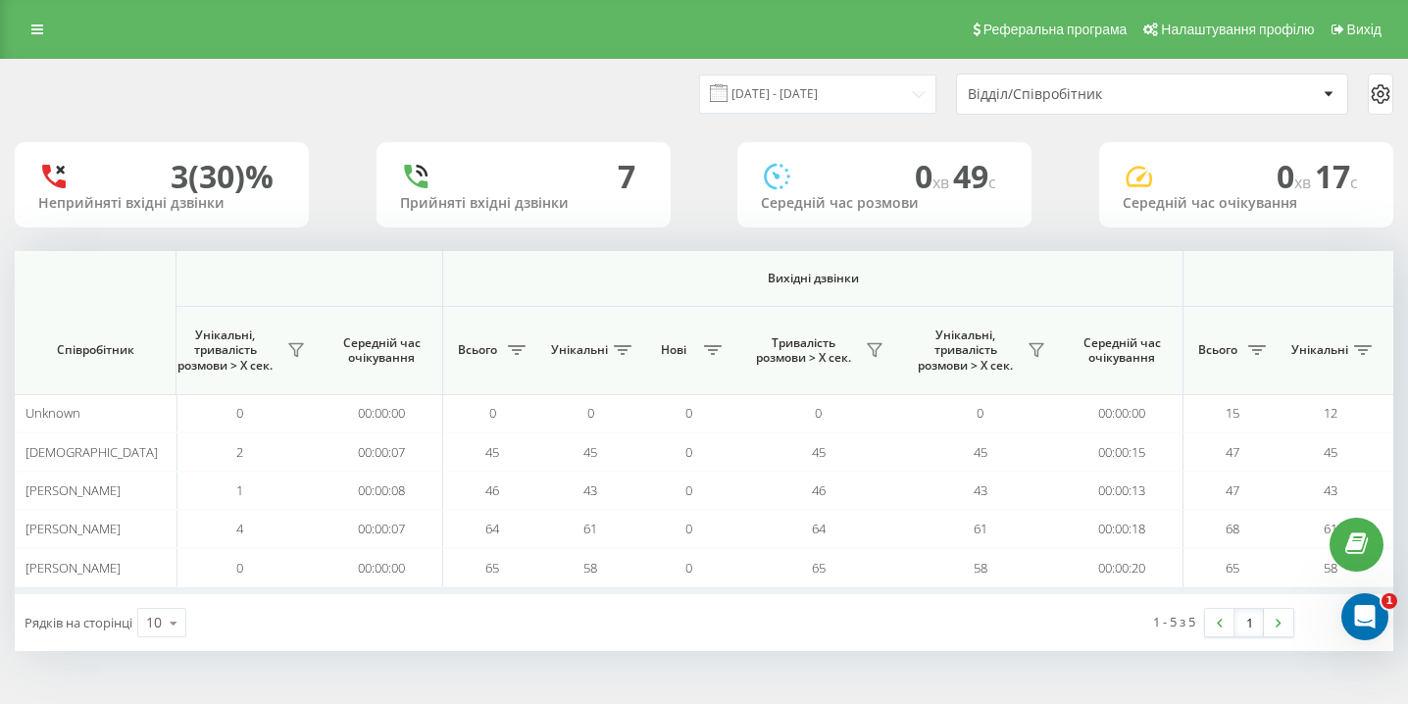
scroll to position [0, 1357]
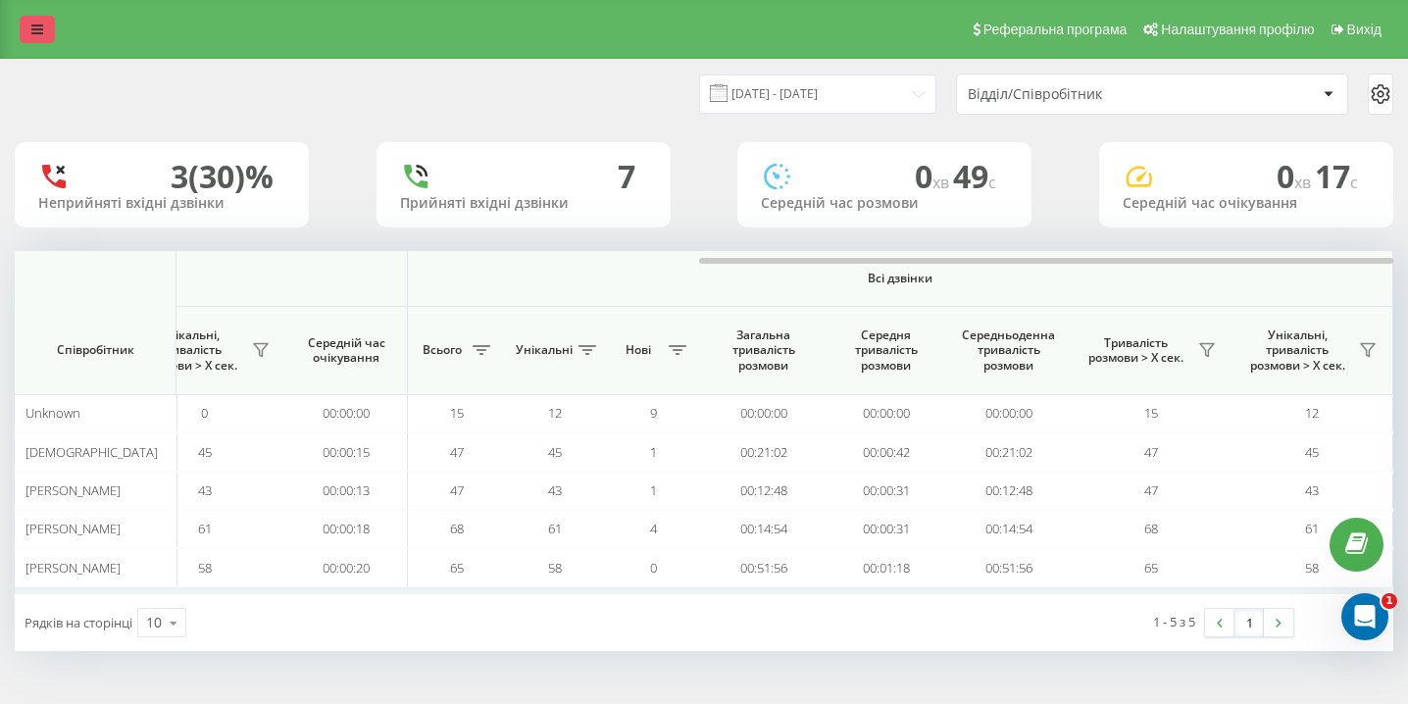
click at [38, 36] on link at bounding box center [37, 29] width 35 height 27
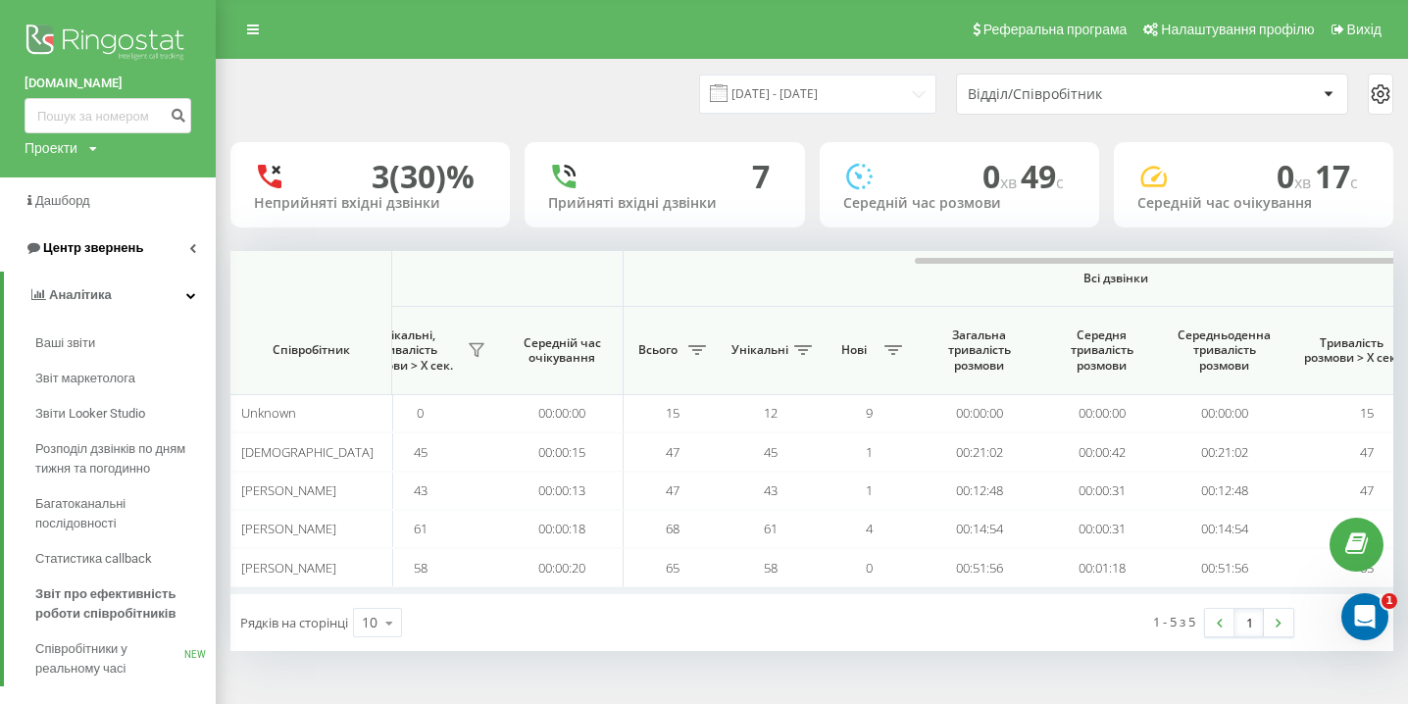
click at [88, 252] on span "Центр звернень" at bounding box center [93, 247] width 100 height 15
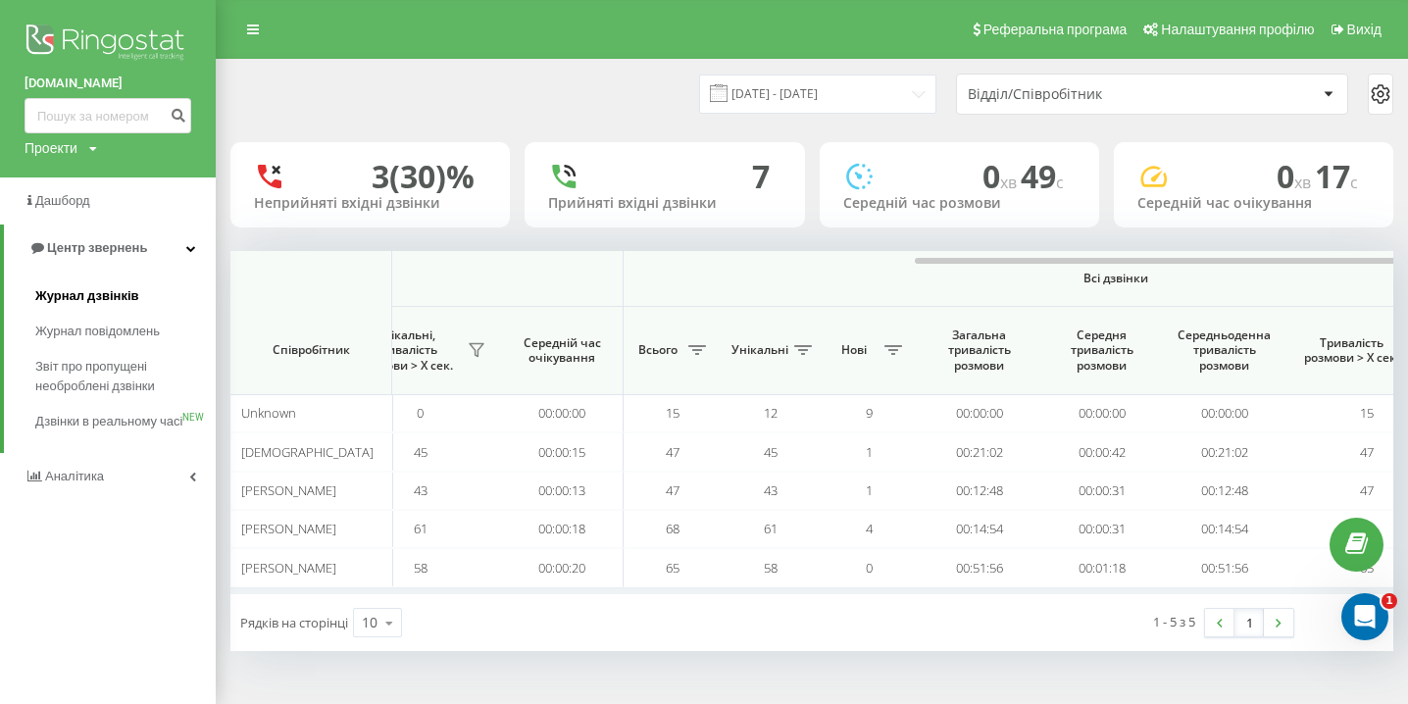
click at [87, 307] on link "Журнал дзвінків" at bounding box center [125, 296] width 180 height 35
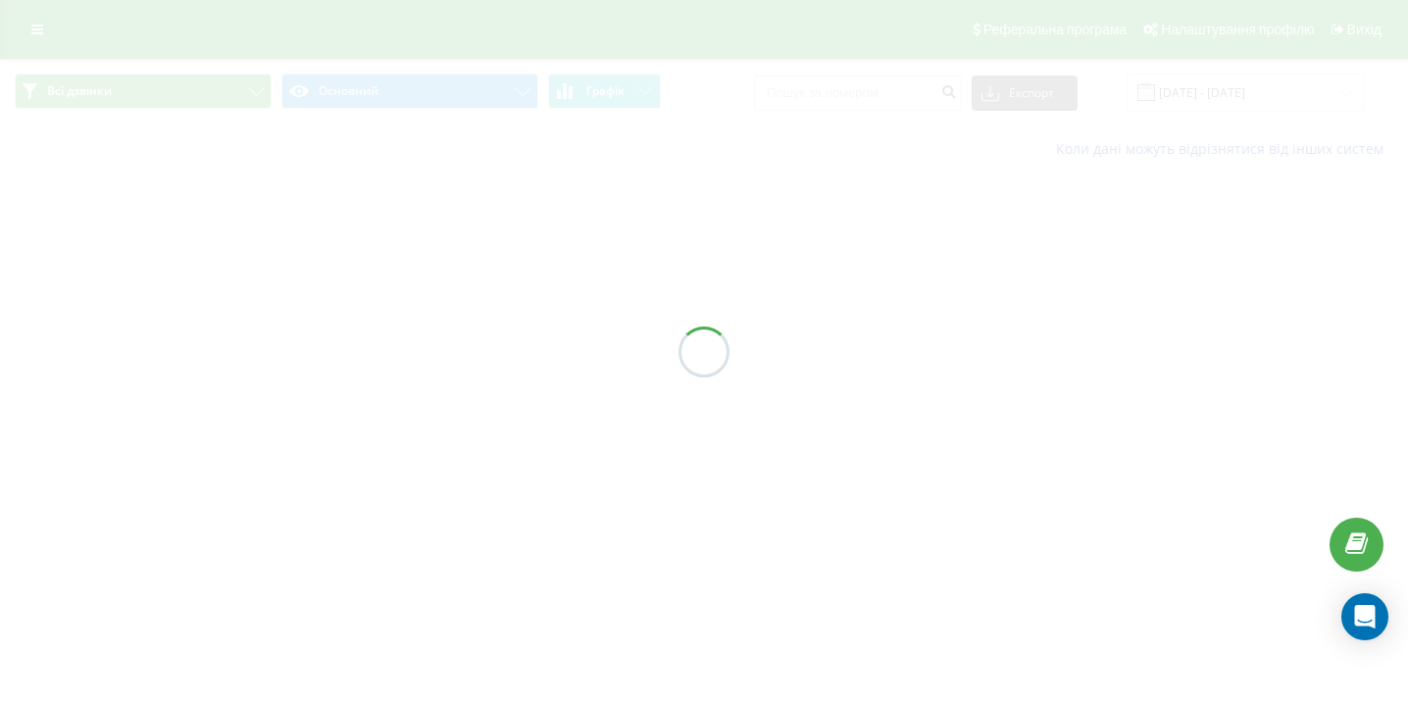
click at [903, 88] on div at bounding box center [704, 352] width 1408 height 704
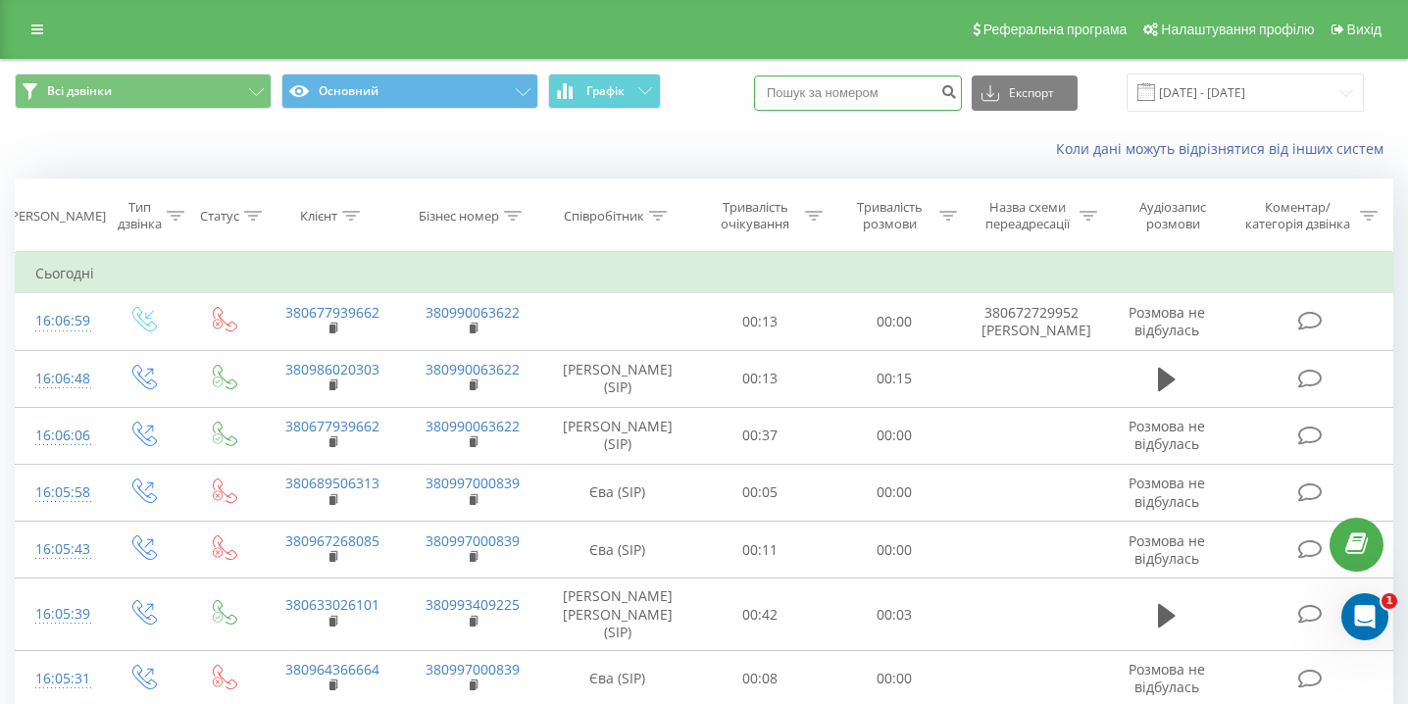
click at [904, 89] on input at bounding box center [858, 93] width 208 height 35
paste input "(050) 140 98 15"
click at [848, 94] on input "(050) 140 98 15" at bounding box center [858, 93] width 208 height 35
click at [823, 95] on input "(050 140 98 15" at bounding box center [858, 93] width 208 height 35
type input "050 140 98 15"
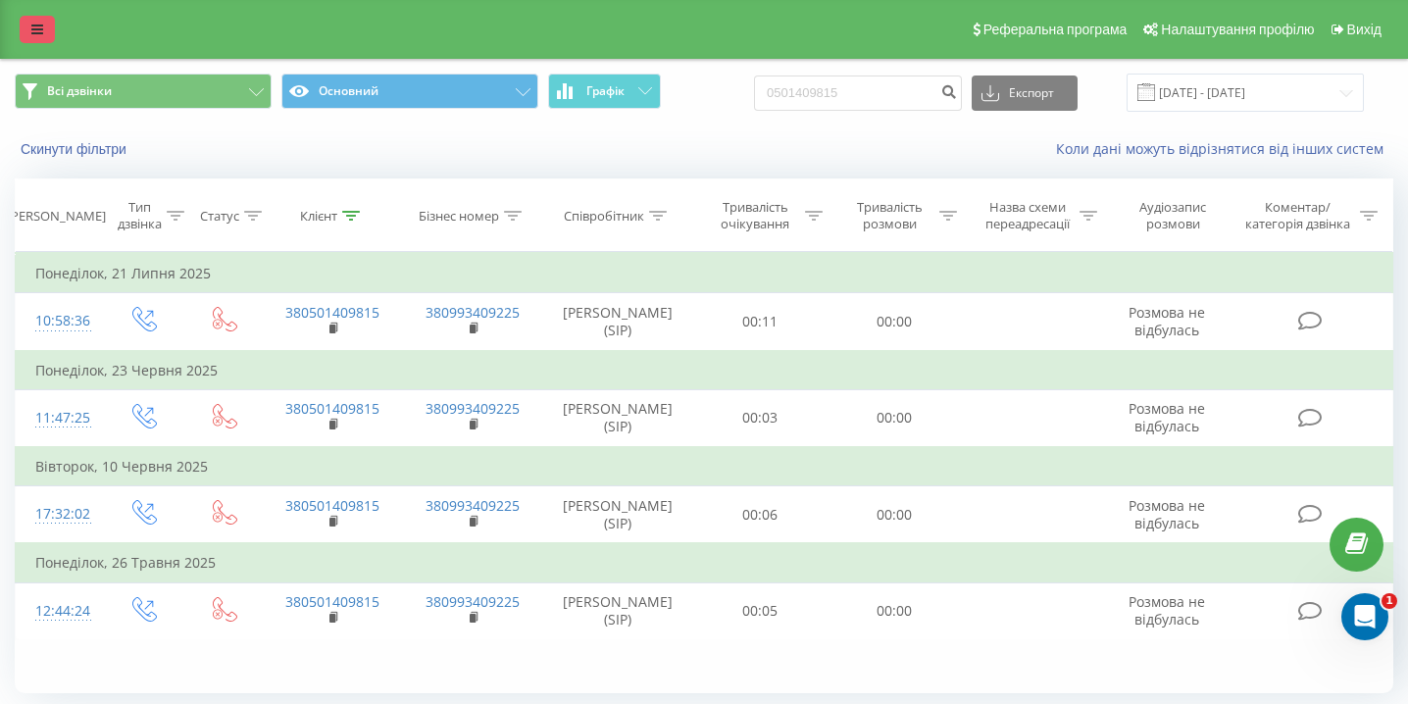
click at [51, 19] on link at bounding box center [37, 29] width 35 height 27
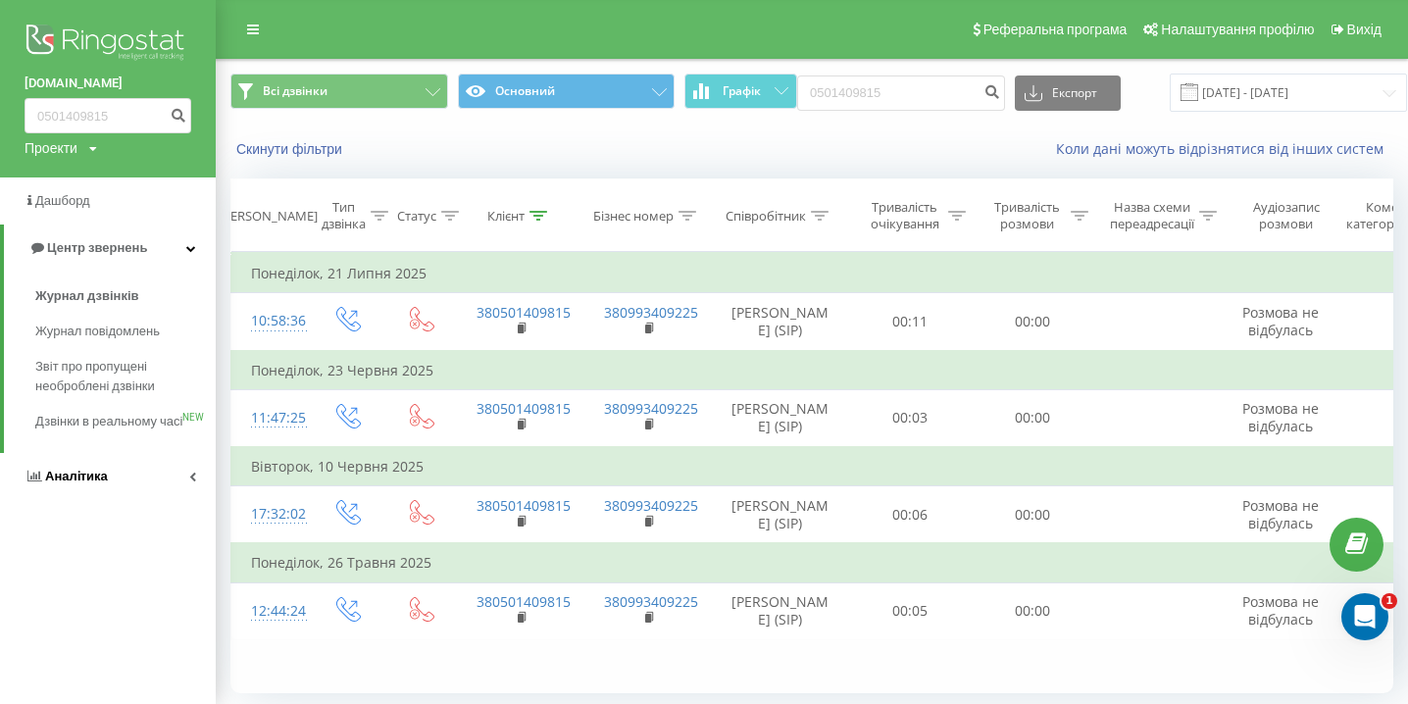
click at [103, 500] on link "Аналiтика" at bounding box center [108, 476] width 216 height 47
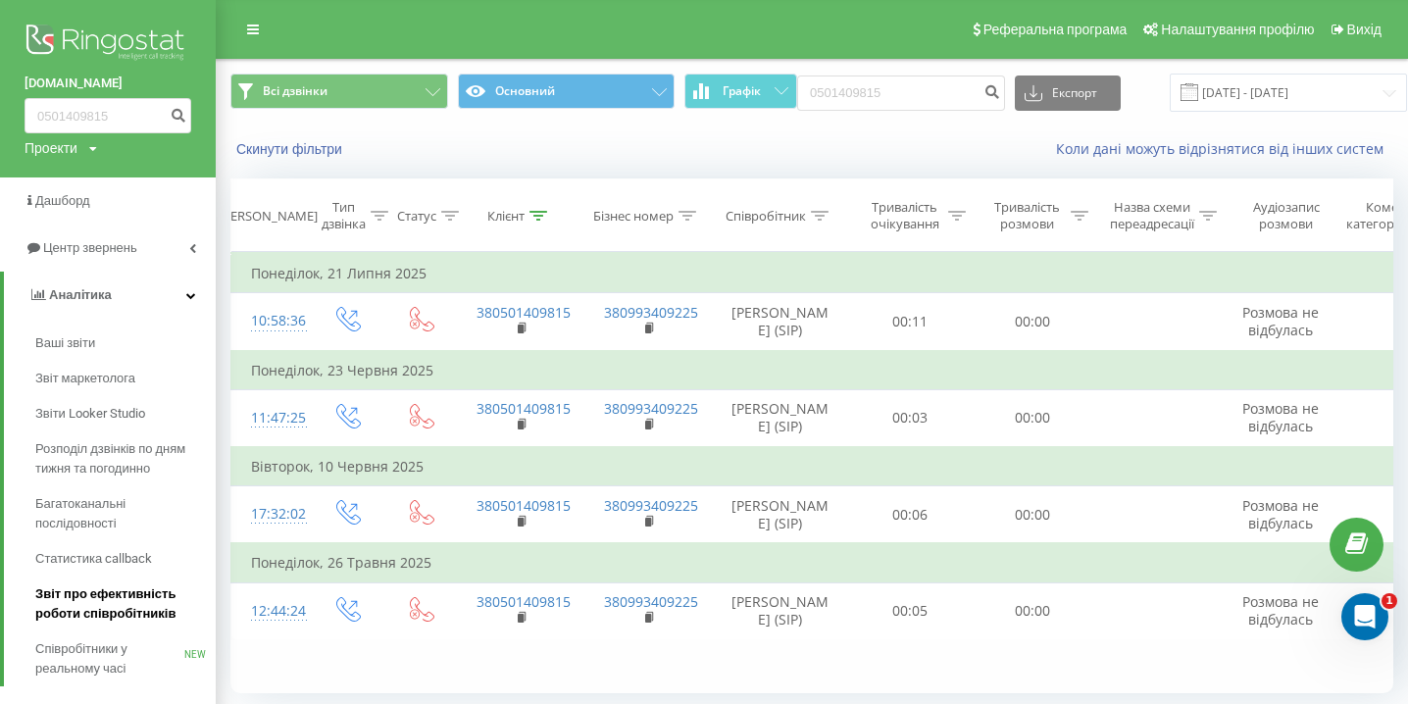
click at [103, 620] on span "Звіт про ефективність роботи співробітників" at bounding box center [120, 603] width 171 height 39
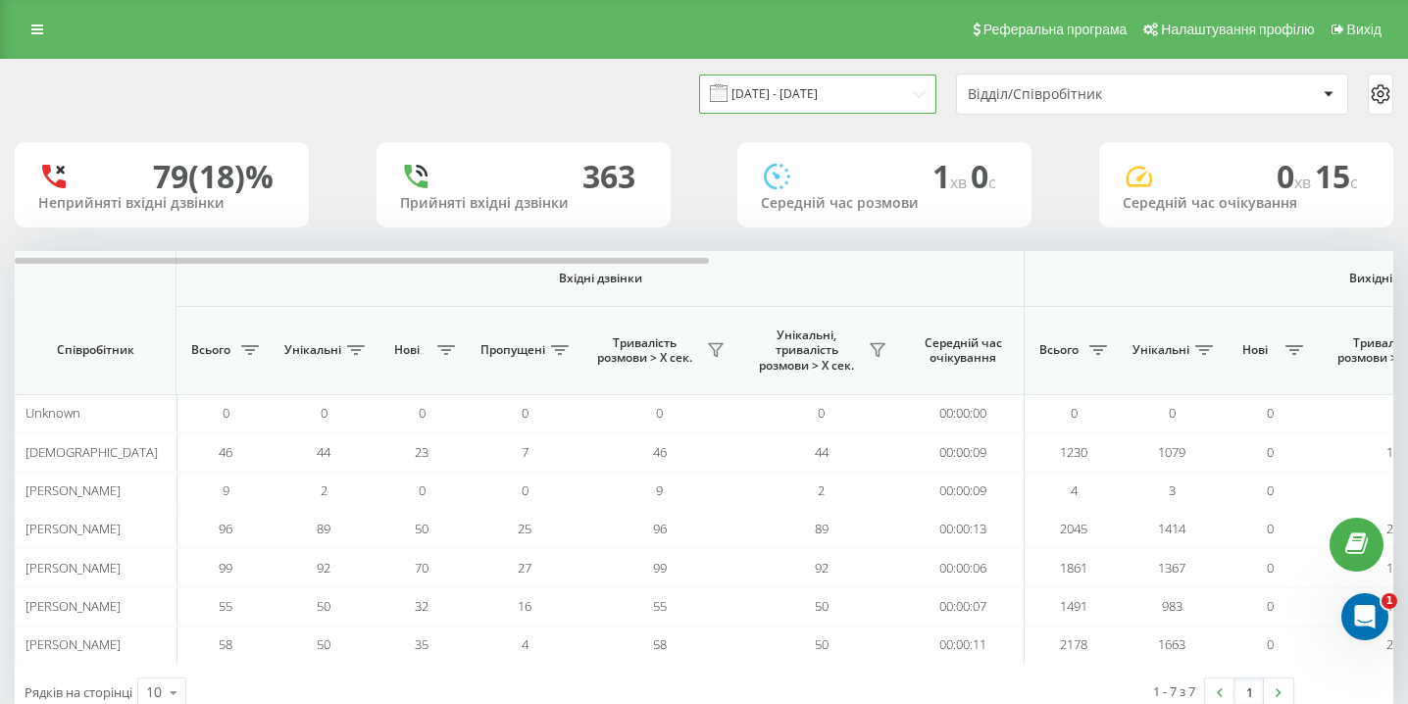
click at [884, 77] on input "[DATE] - [DATE]" at bounding box center [817, 94] width 237 height 38
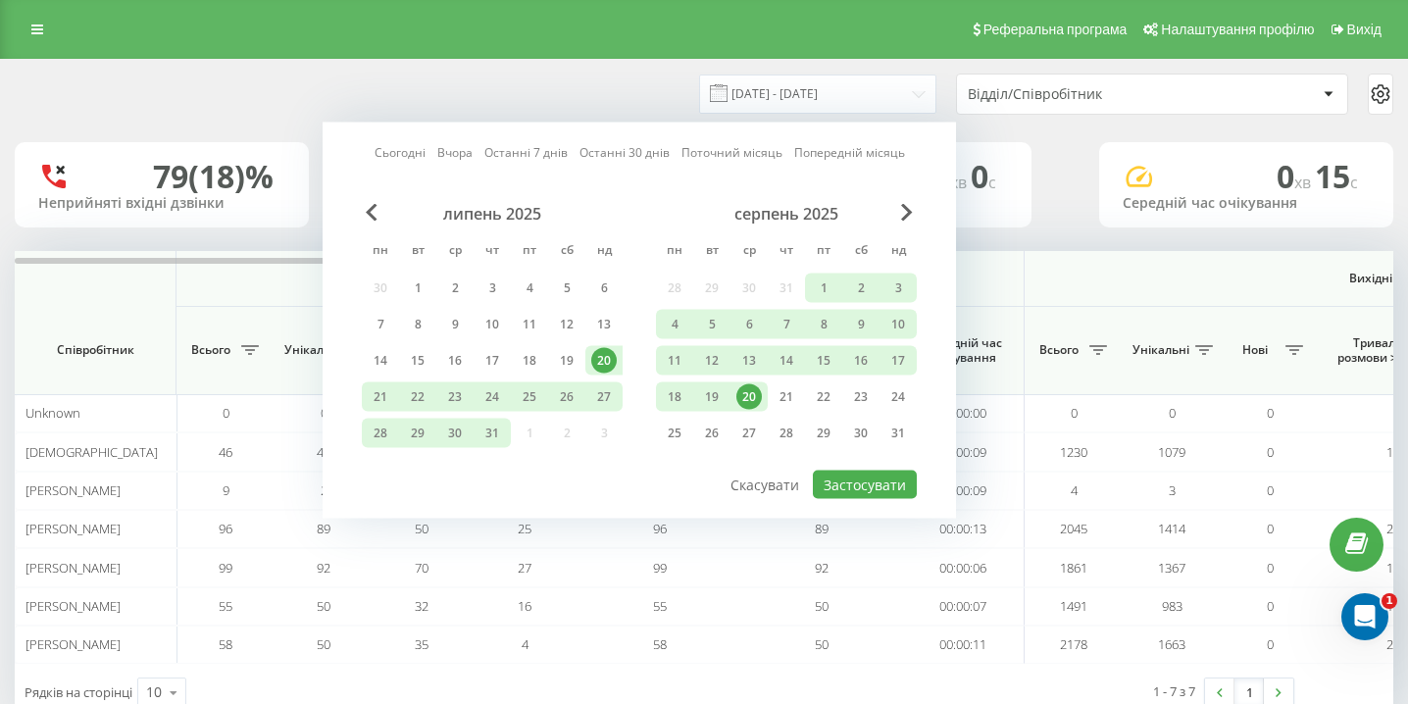
click at [743, 391] on div "20" at bounding box center [748, 396] width 25 height 25
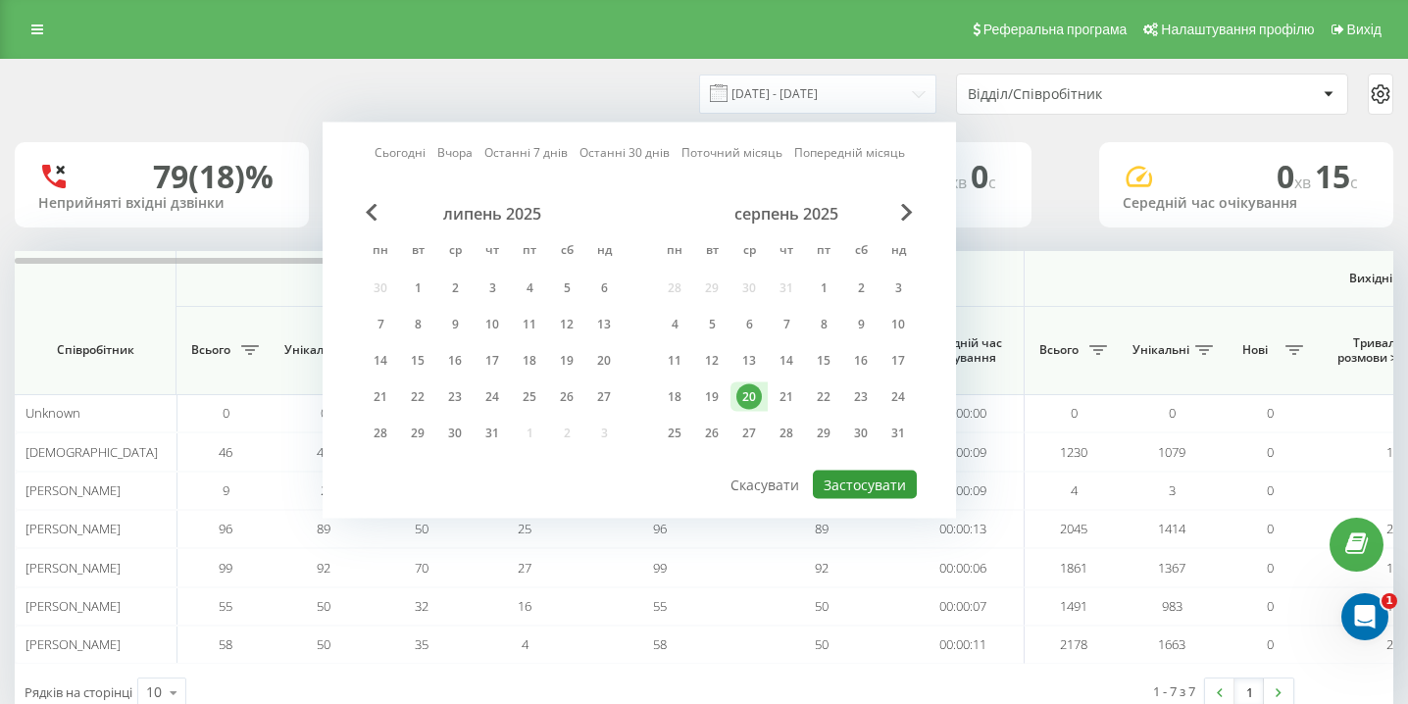
click at [836, 484] on button "Застосувати" at bounding box center [865, 485] width 104 height 28
type input "[DATE] - [DATE]"
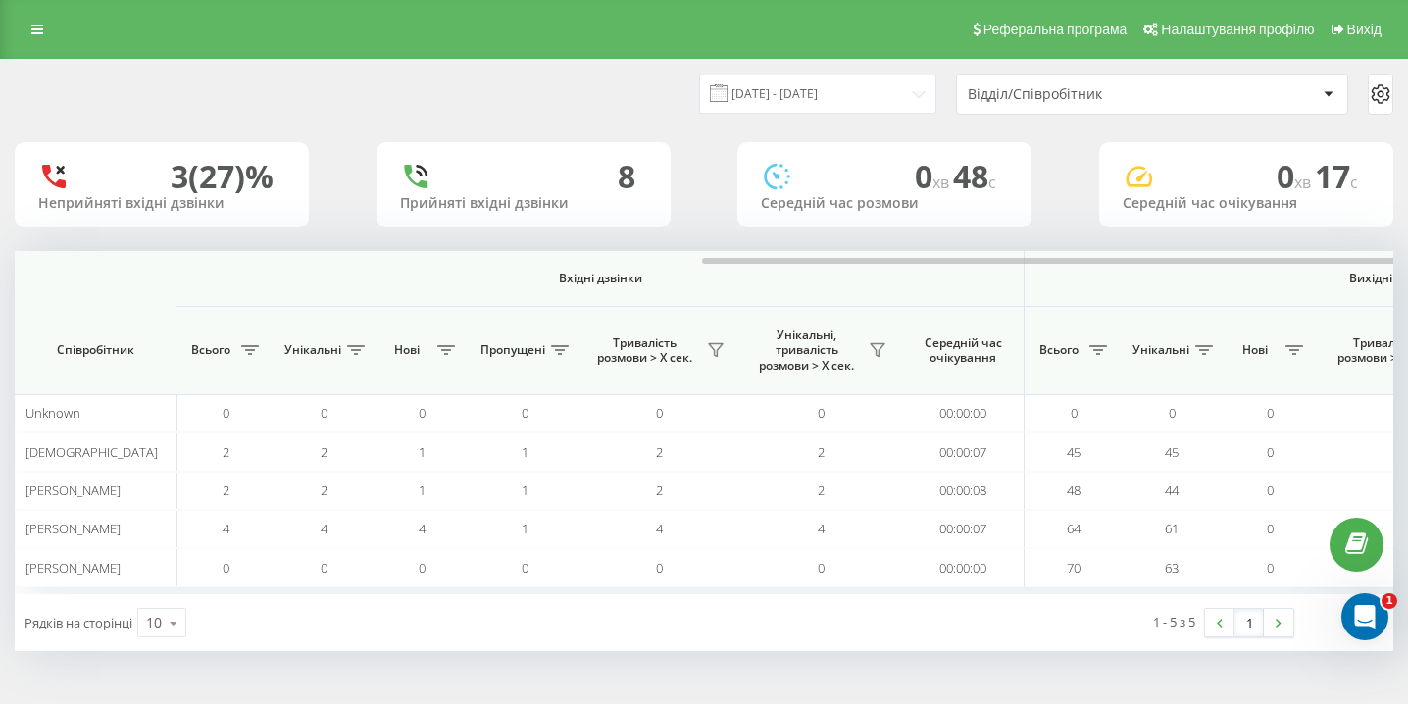
scroll to position [0, 1357]
